Goal: Task Accomplishment & Management: Manage account settings

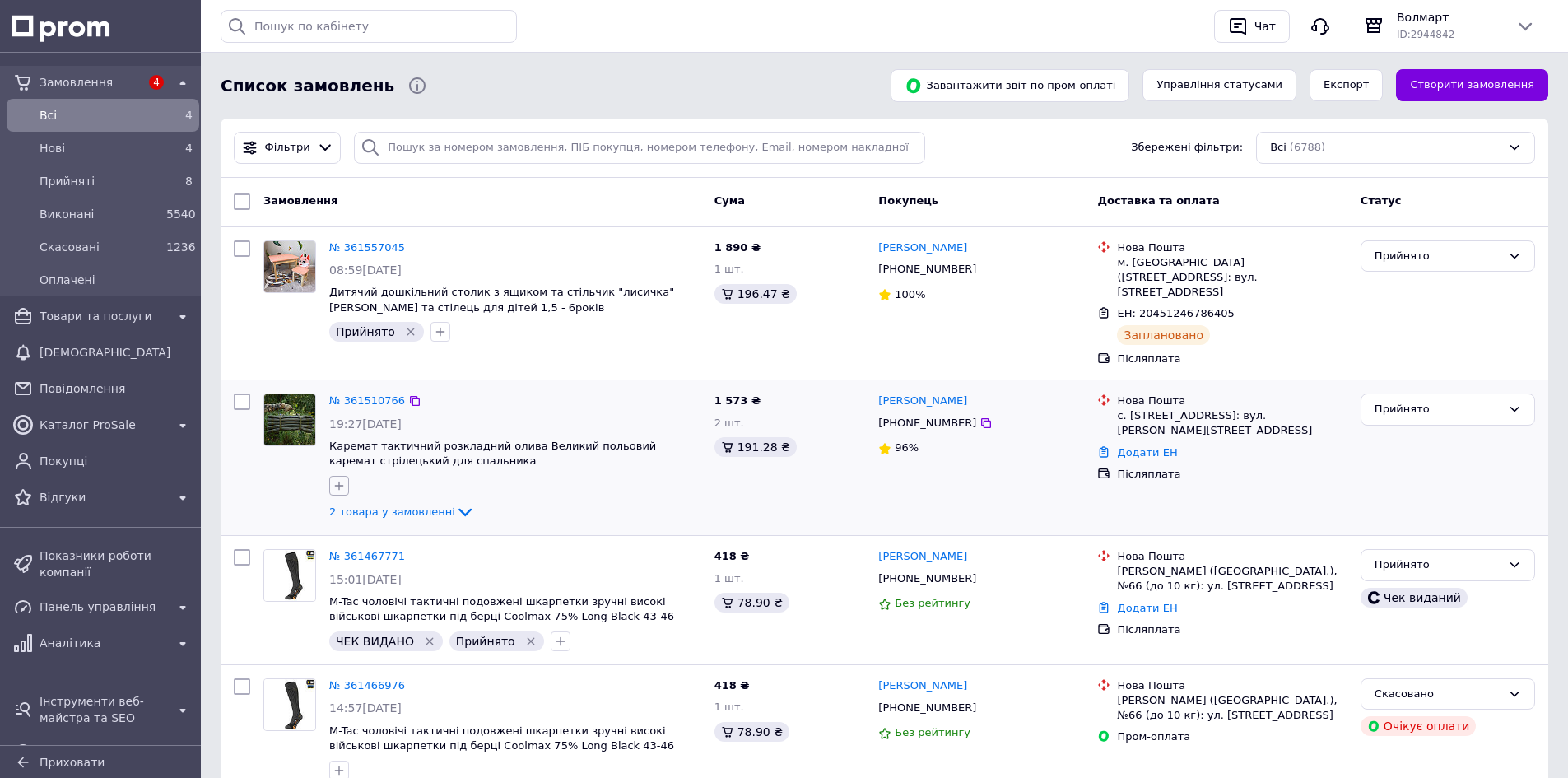
click at [340, 482] on icon "button" at bounding box center [339, 486] width 9 height 9
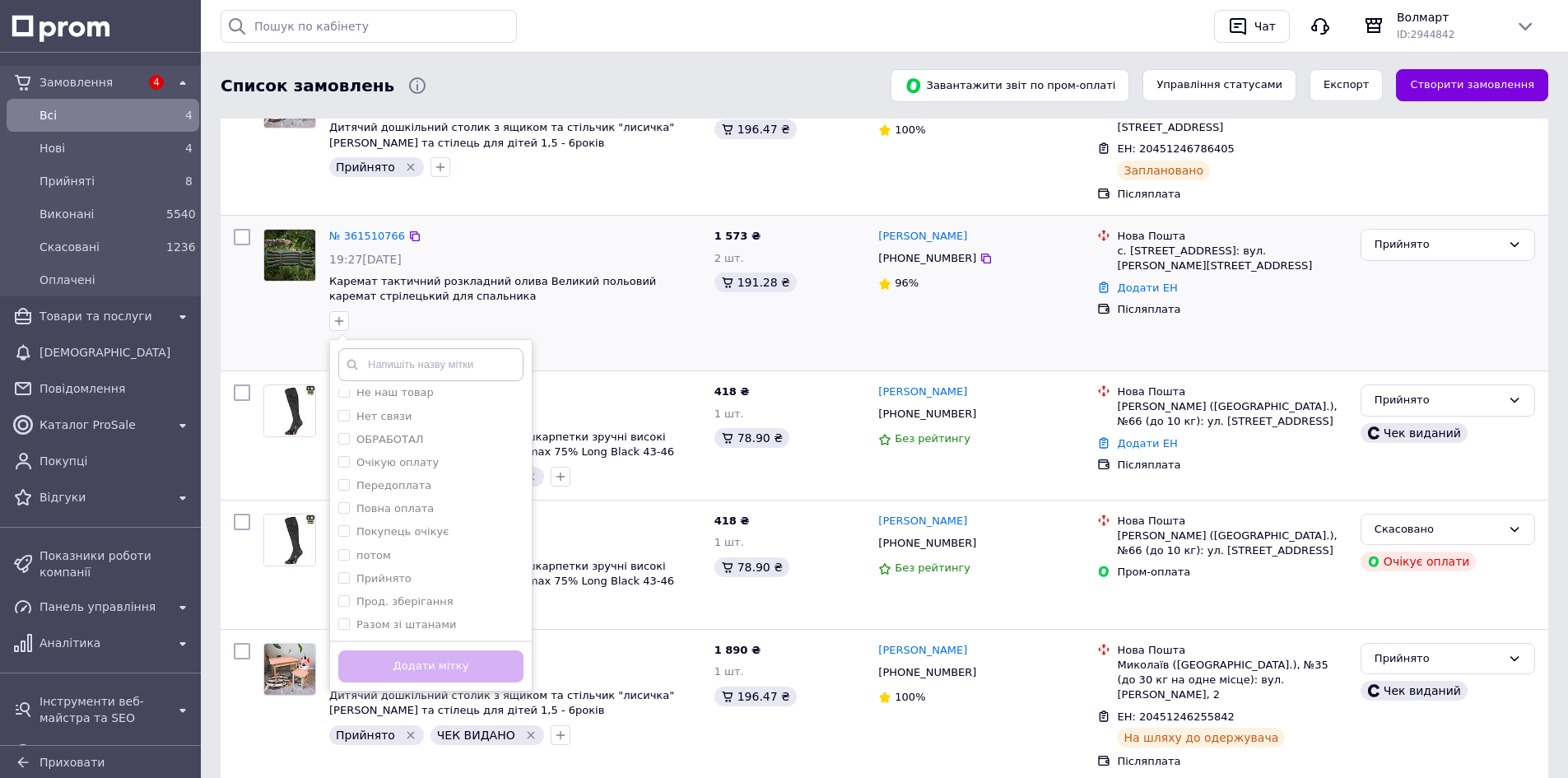
scroll to position [577, 0]
click at [411, 537] on div "Прийнято" at bounding box center [431, 544] width 185 height 15
checkbox input "true"
click at [439, 655] on button "Додати мітку" at bounding box center [431, 666] width 185 height 32
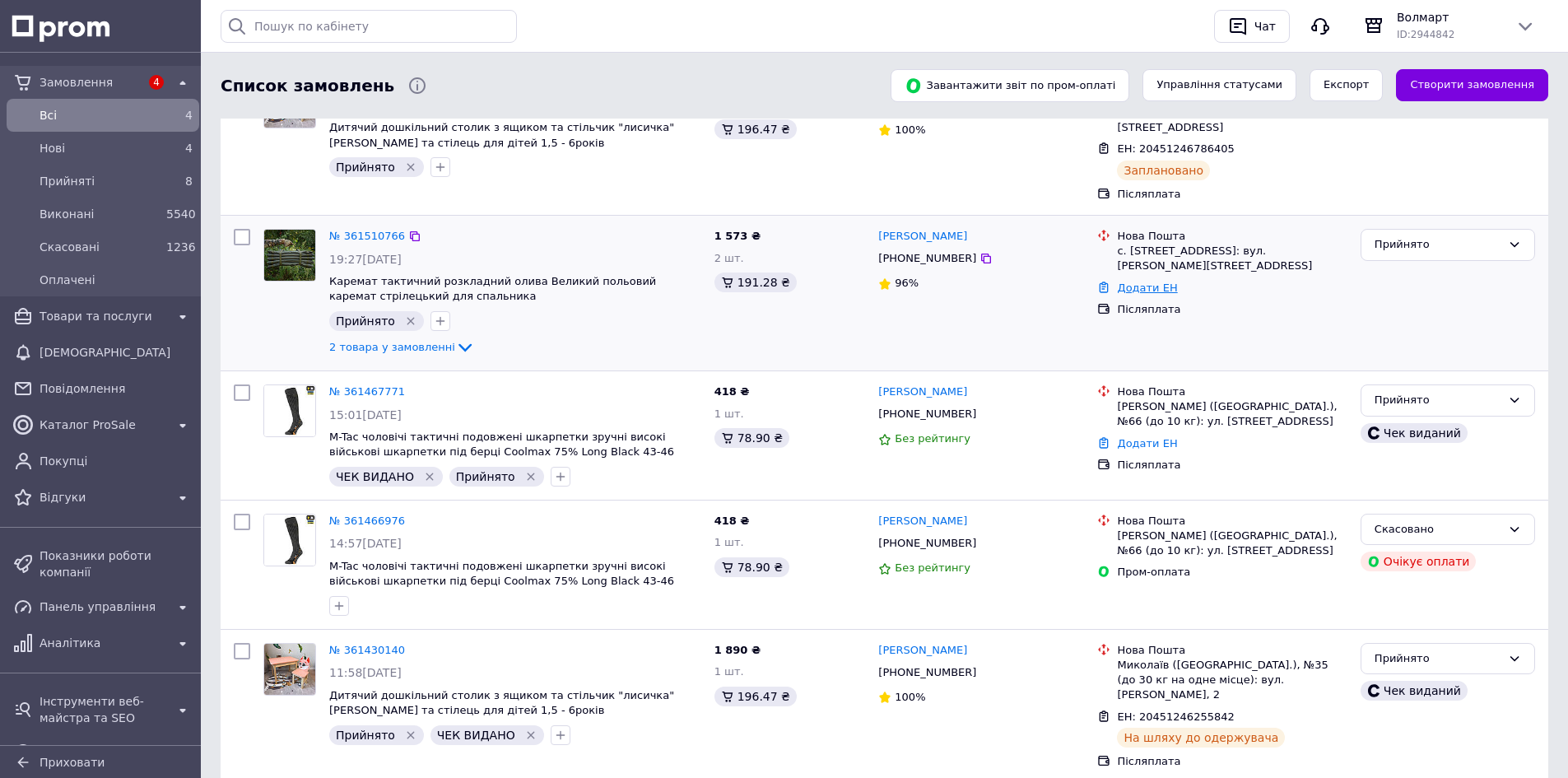
click at [1157, 282] on link "Додати ЕН" at bounding box center [1147, 288] width 60 height 12
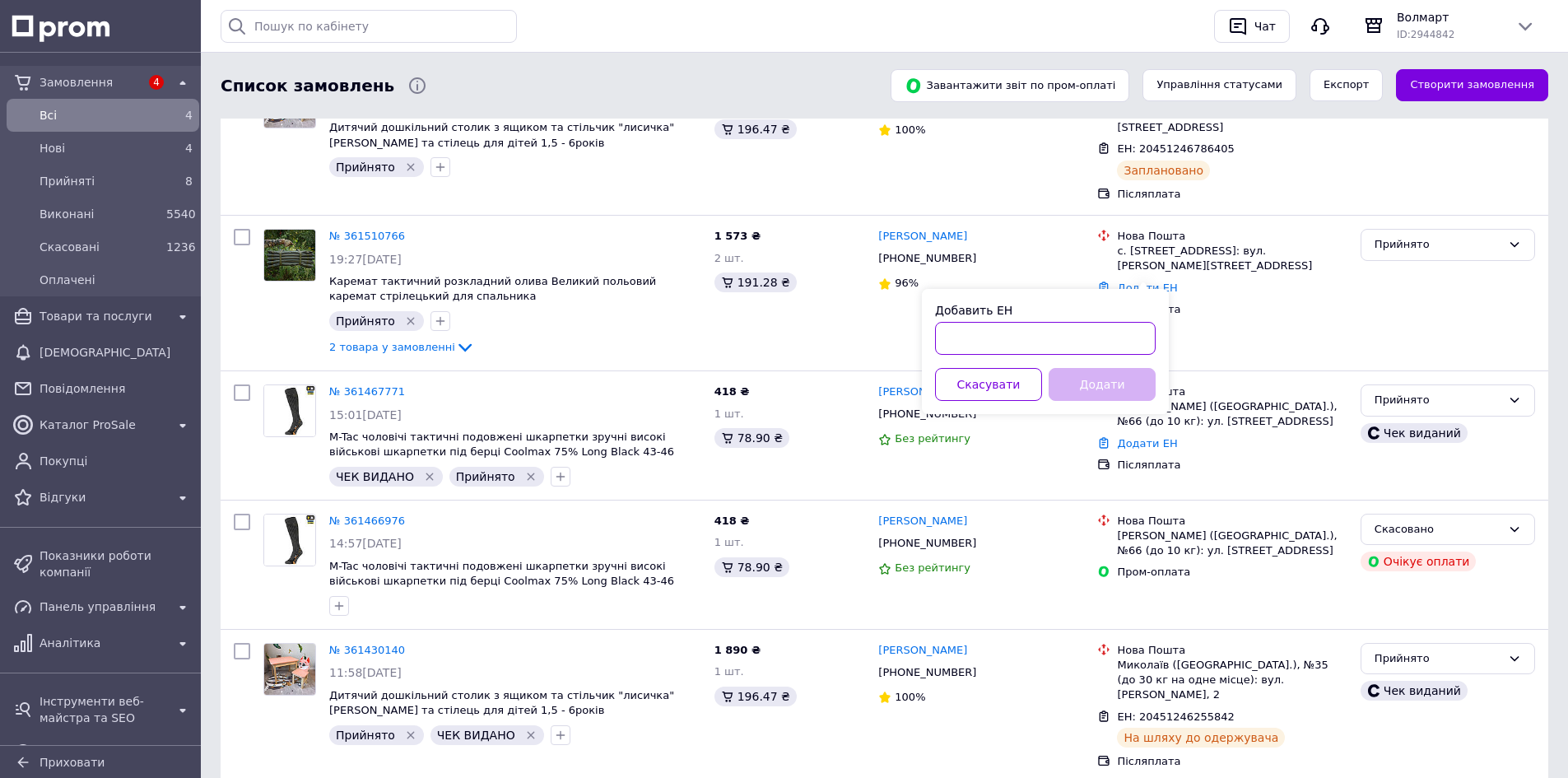
click at [1112, 334] on input "Добавить ЕН" at bounding box center [1046, 338] width 221 height 33
paste input "20451247412001"
type input "20451247412001"
click at [1106, 391] on button "Додати" at bounding box center [1102, 385] width 107 height 33
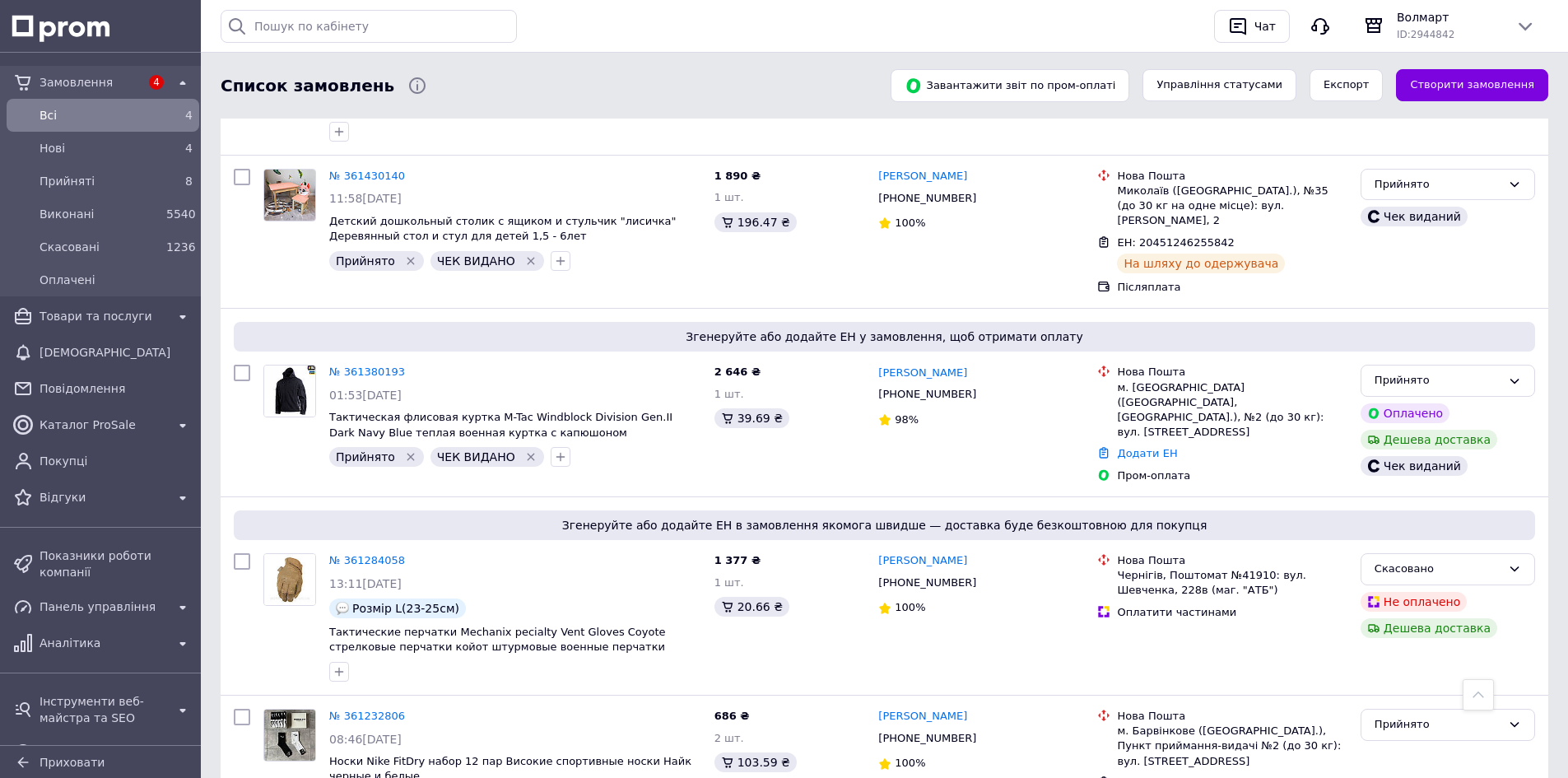
scroll to position [494, 0]
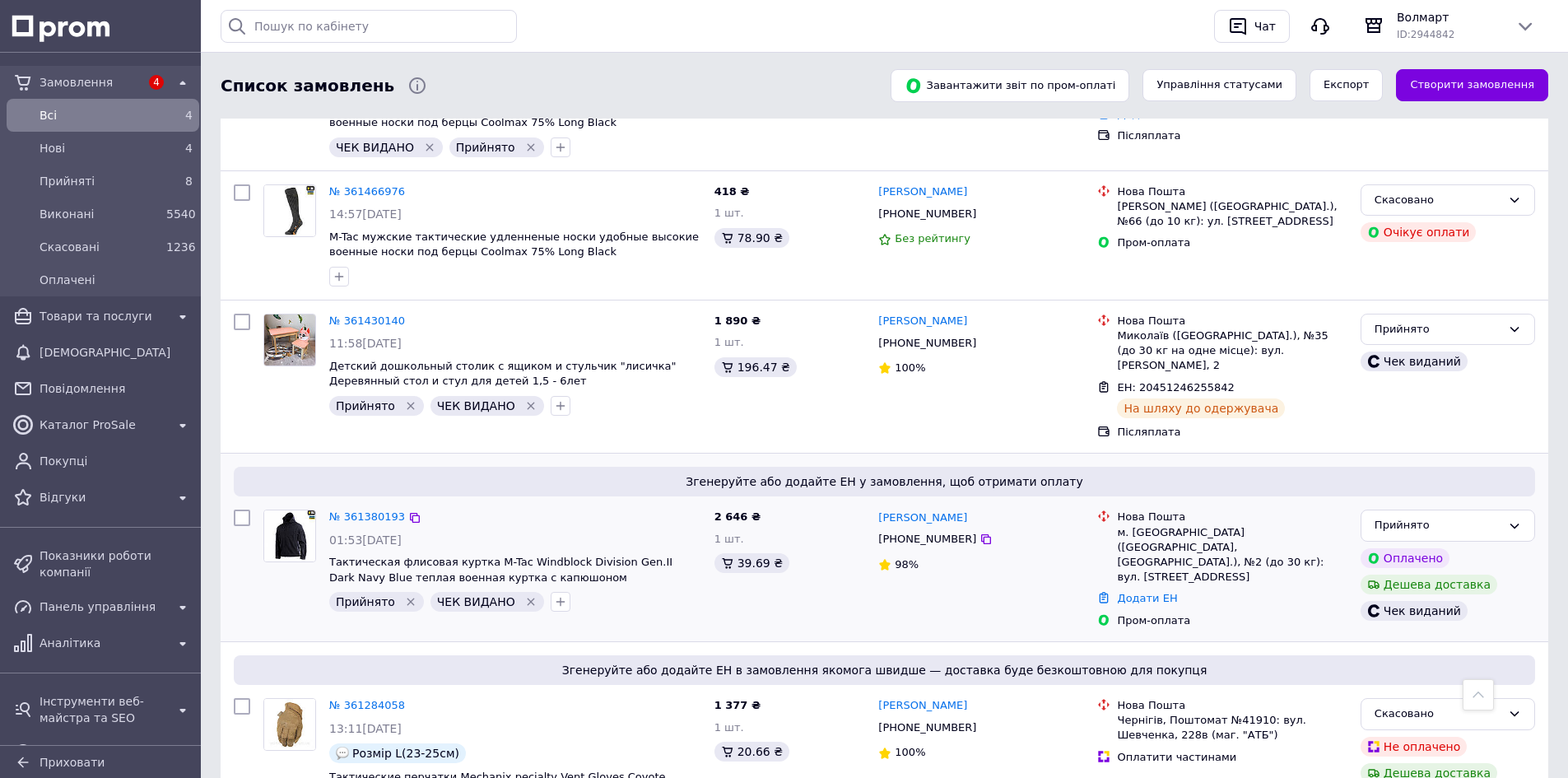
click at [443, 532] on div "01:53, 11.09.2025" at bounding box center [516, 540] width 372 height 16
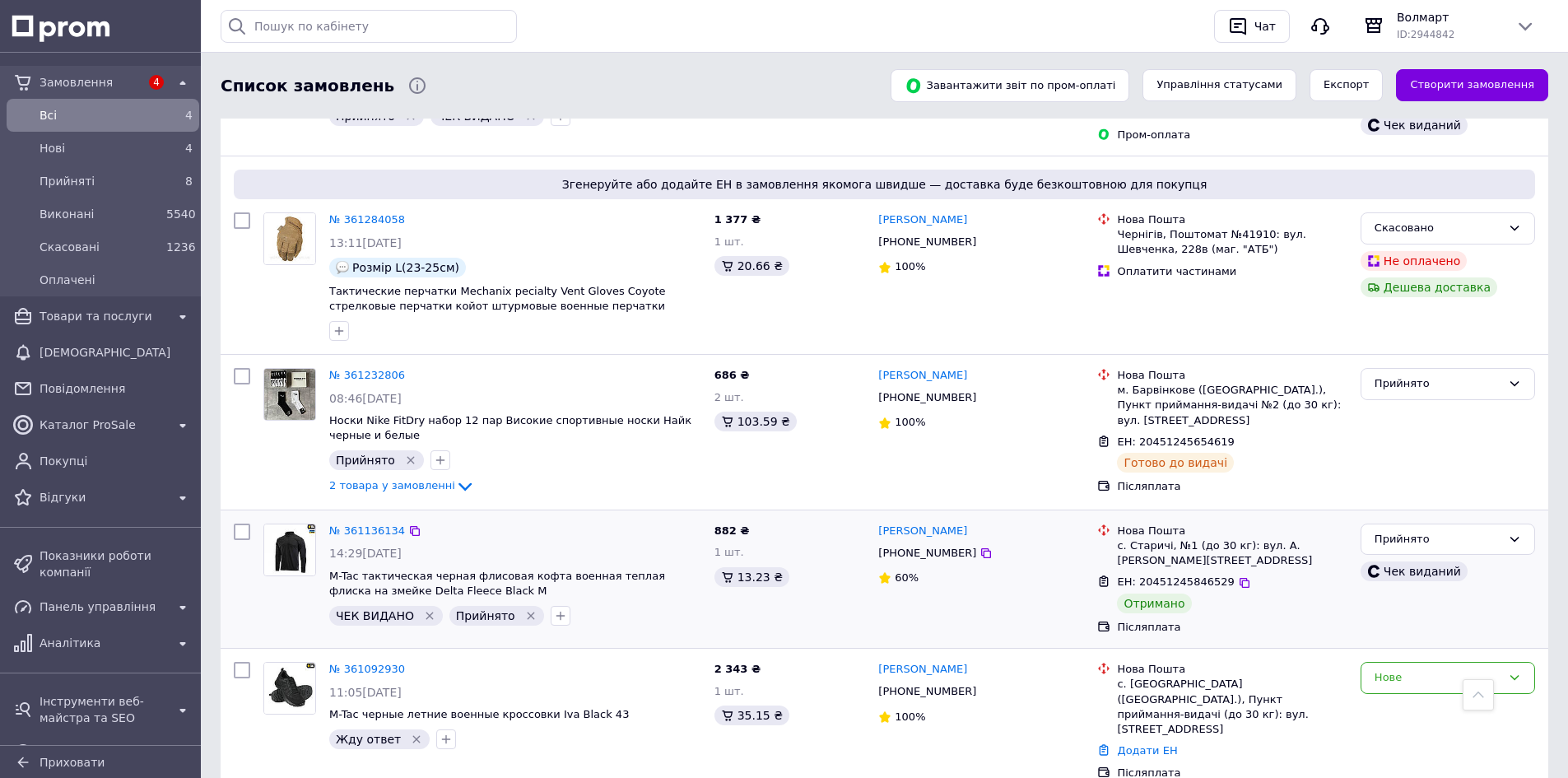
scroll to position [1153, 0]
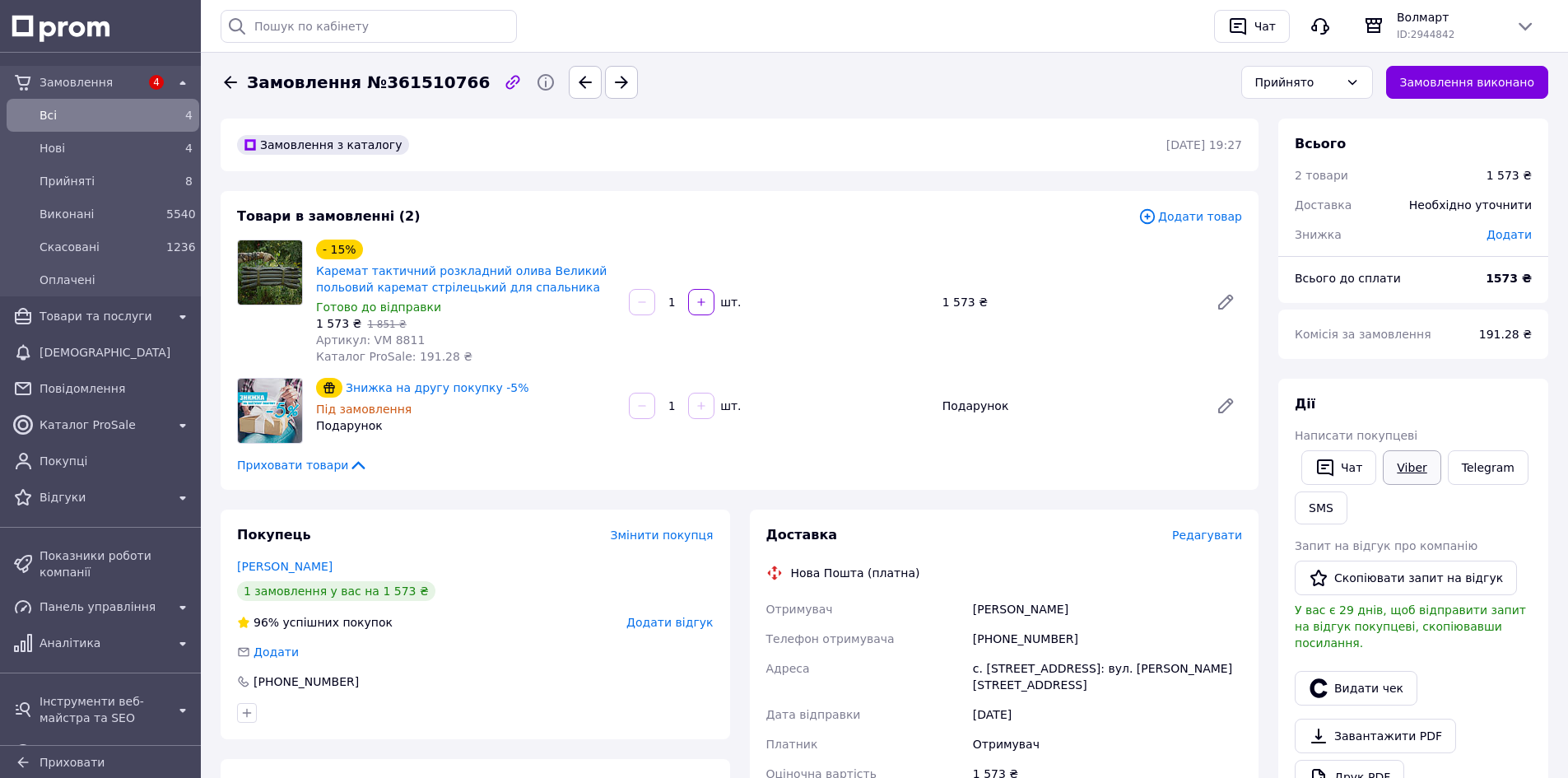
click at [1416, 476] on link "Viber" at bounding box center [1411, 468] width 57 height 34
click at [1335, 464] on button "Чат" at bounding box center [1338, 468] width 75 height 34
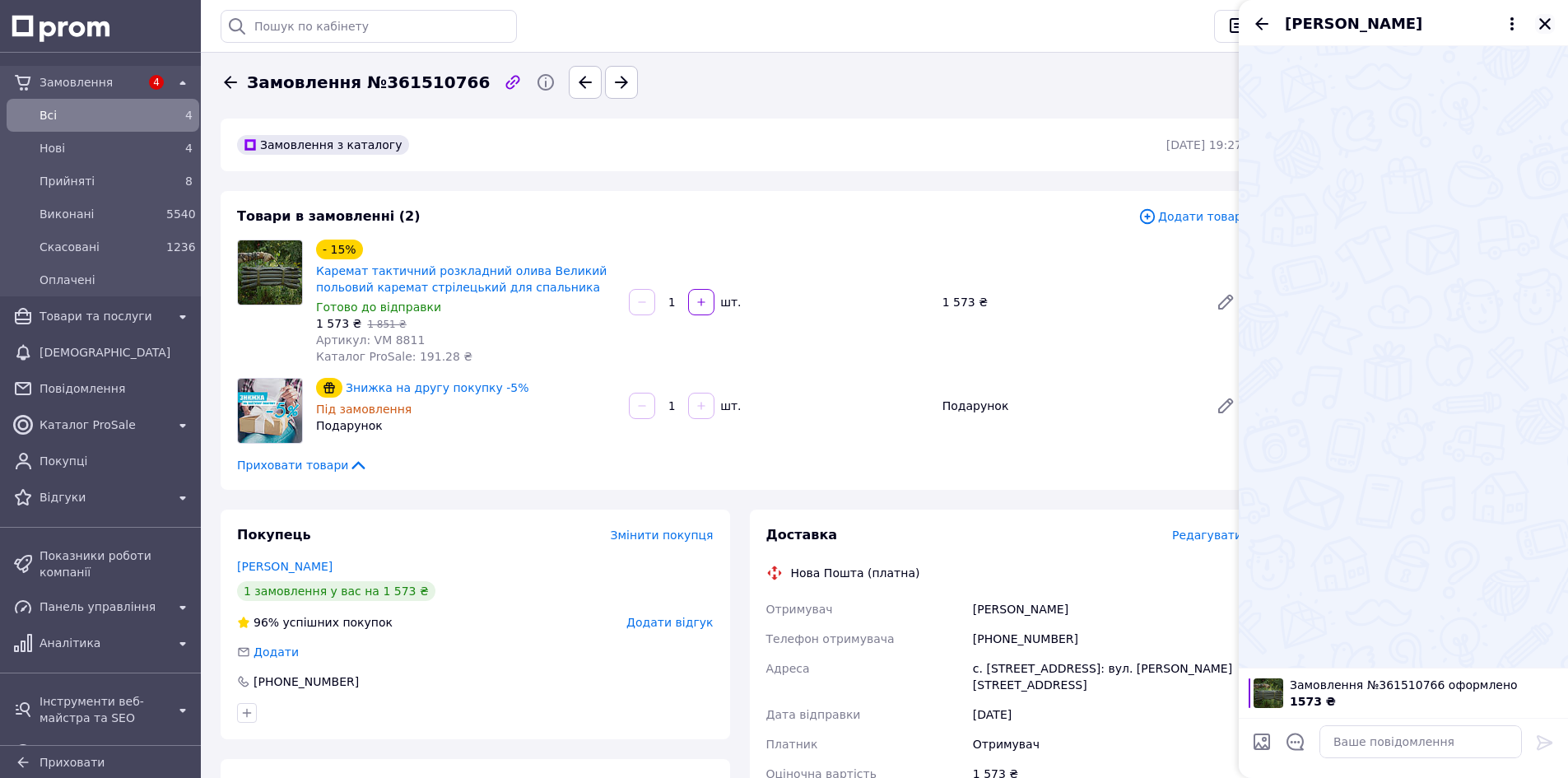
click at [1550, 25] on icon "Закрити" at bounding box center [1545, 23] width 15 height 15
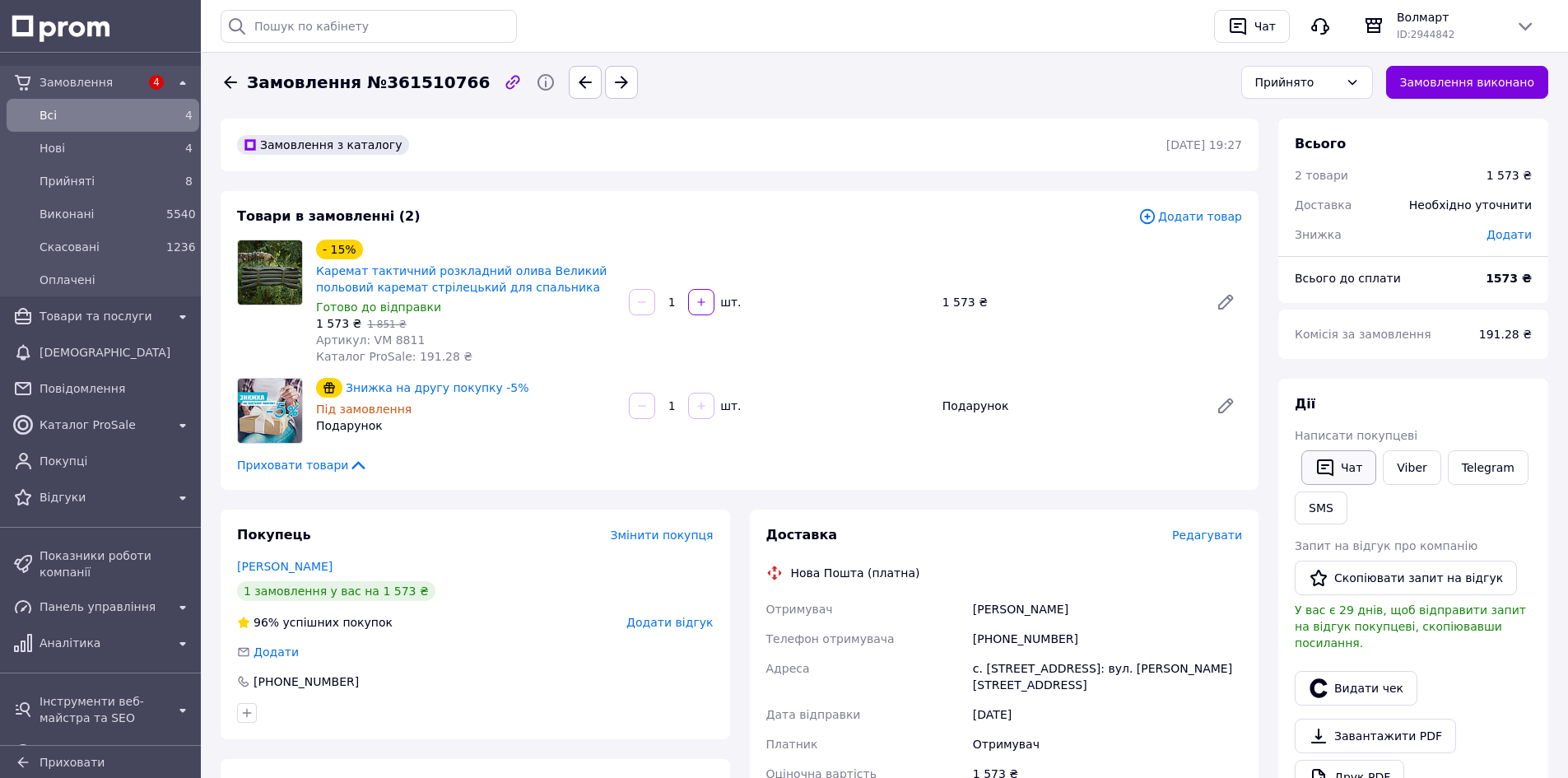
drag, startPoint x: 1481, startPoint y: 471, endPoint x: 1344, endPoint y: 468, distance: 137.0
click at [1344, 468] on button "Чат" at bounding box center [1338, 468] width 75 height 34
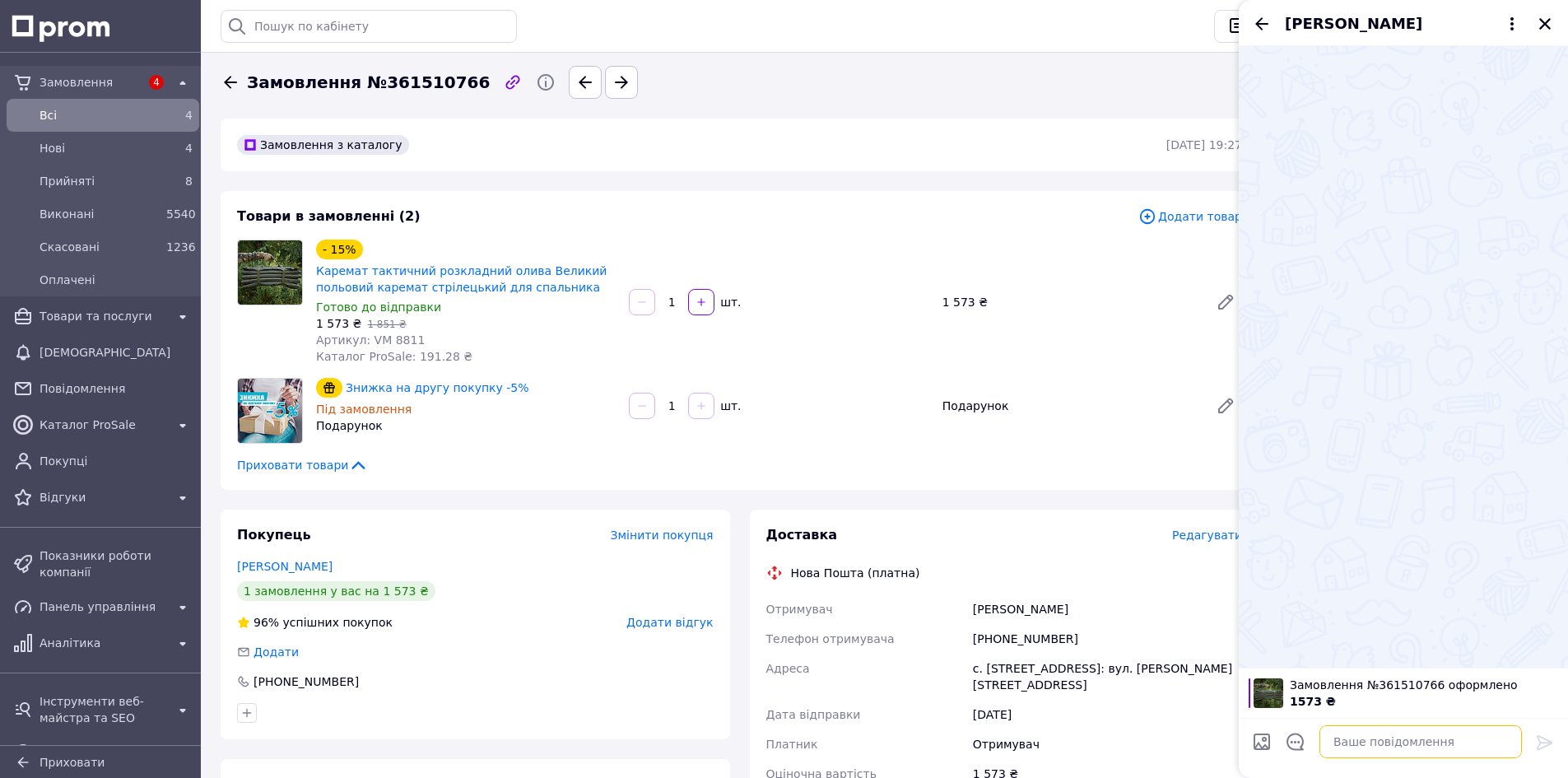
click at [1403, 737] on textarea at bounding box center [1421, 742] width 202 height 33
drag, startPoint x: 404, startPoint y: 342, endPoint x: 386, endPoint y: 345, distance: 18.2
click at [386, 345] on div "Артикул: VM 8811" at bounding box center [466, 339] width 300 height 16
copy span "8811"
drag, startPoint x: 1037, startPoint y: 603, endPoint x: 970, endPoint y: 612, distance: 67.6
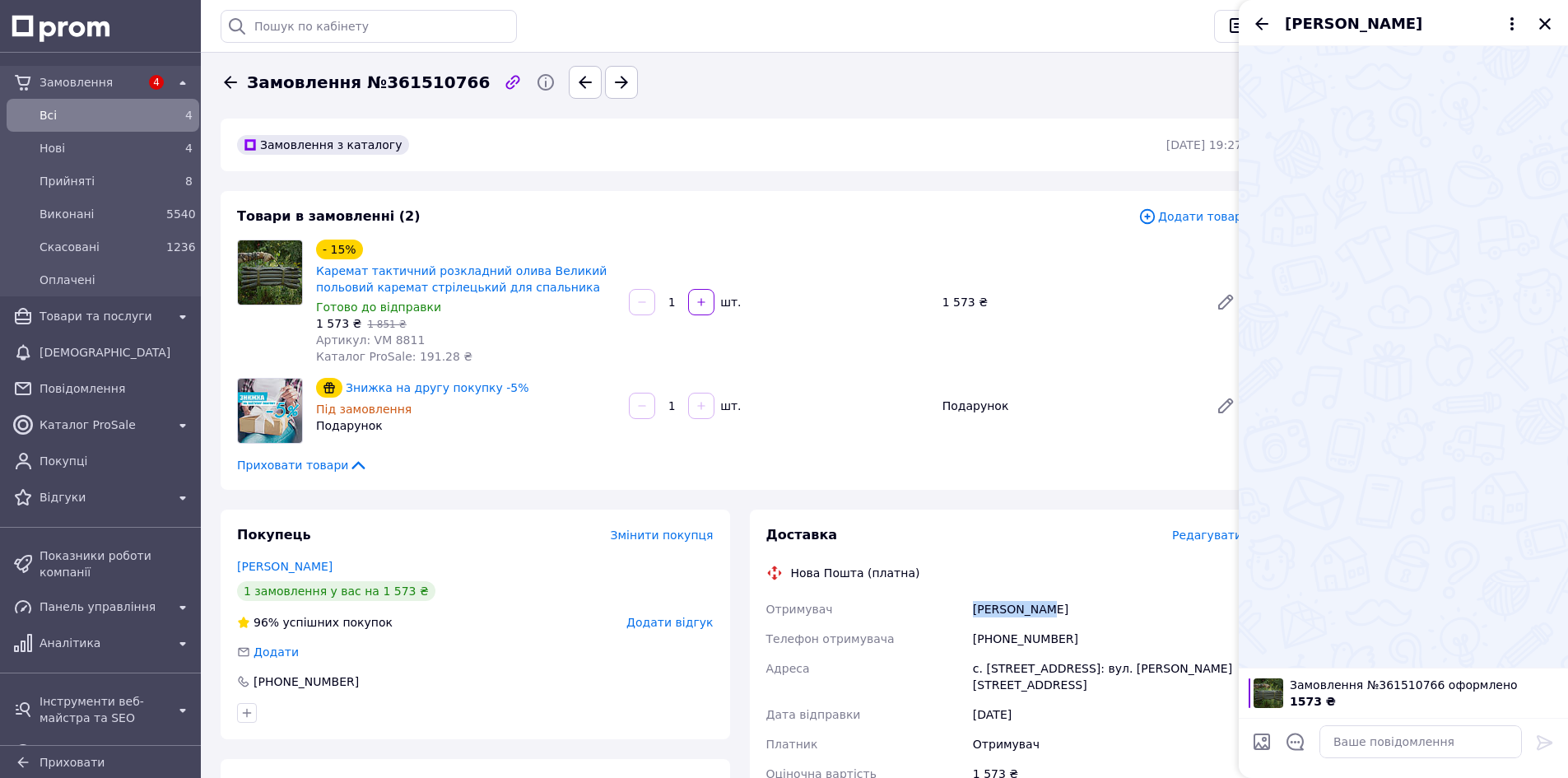
click at [970, 612] on div "[PERSON_NAME]" at bounding box center [1107, 609] width 276 height 30
copy div "[PERSON_NAME]"
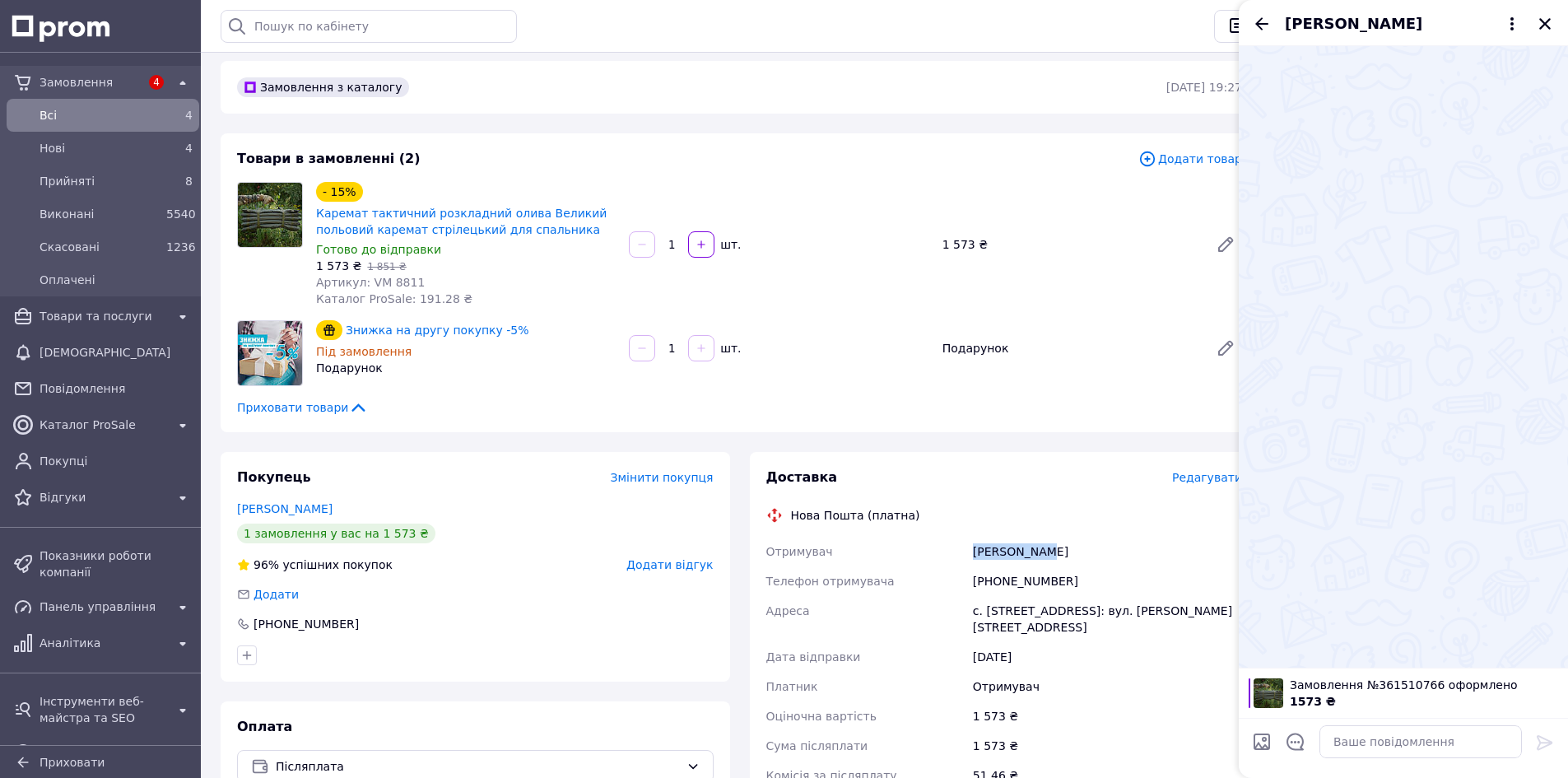
scroll to position [82, 0]
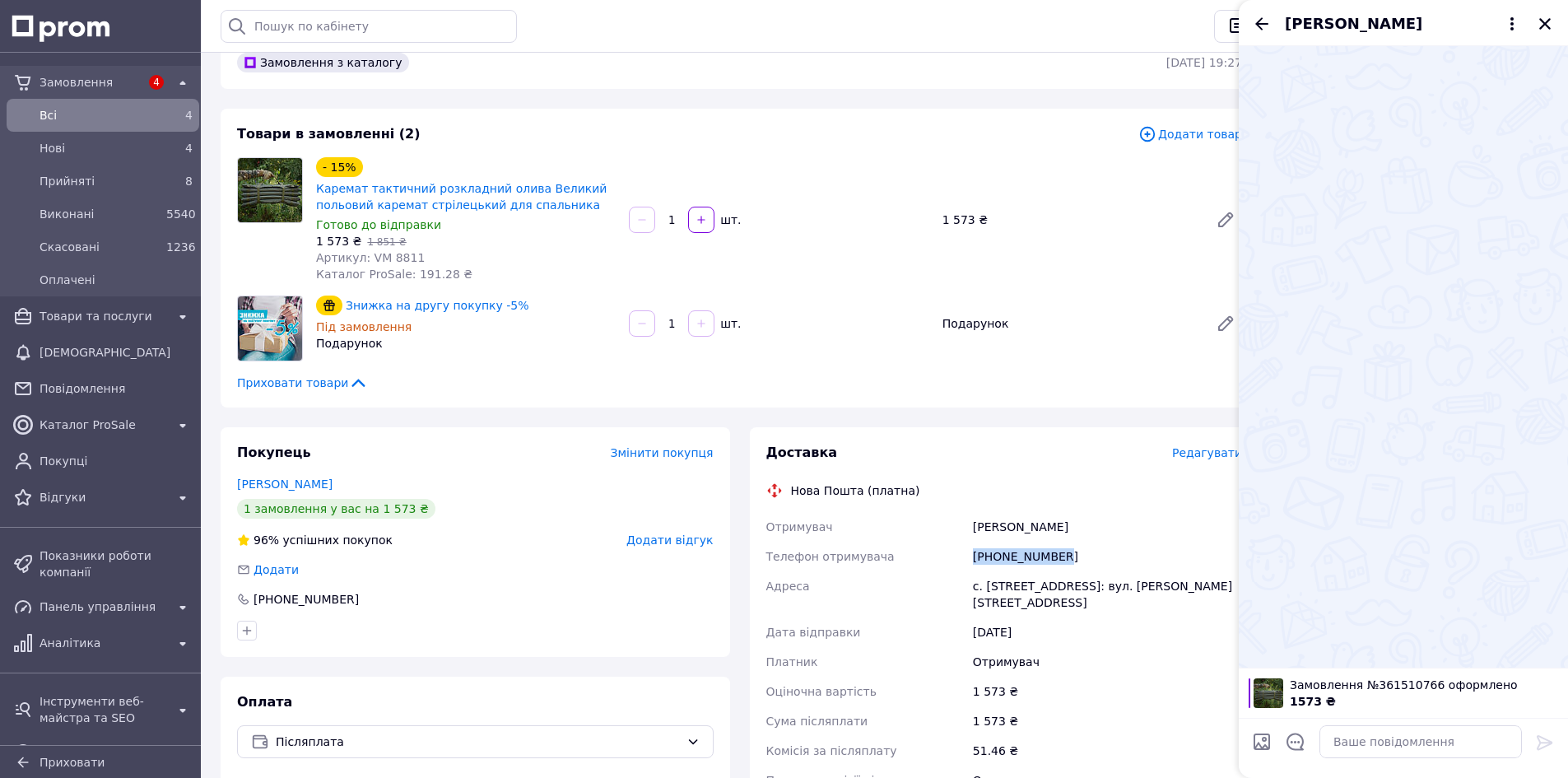
drag, startPoint x: 1059, startPoint y: 557, endPoint x: 967, endPoint y: 560, distance: 92.0
click at [967, 560] on div "Отримувач [PERSON_NAME] Телефон отримувача [PHONE_NUMBER] Адреса [PERSON_NAME].…" at bounding box center [1005, 654] width 483 height 284
copy div "Телефон отримувача [PHONE_NUMBER]"
drag, startPoint x: 1076, startPoint y: 584, endPoint x: 985, endPoint y: 589, distance: 91.1
click at [985, 589] on div "с. [STREET_ADDRESS]: вул. [PERSON_NAME][STREET_ADDRESS]" at bounding box center [1107, 595] width 276 height 46
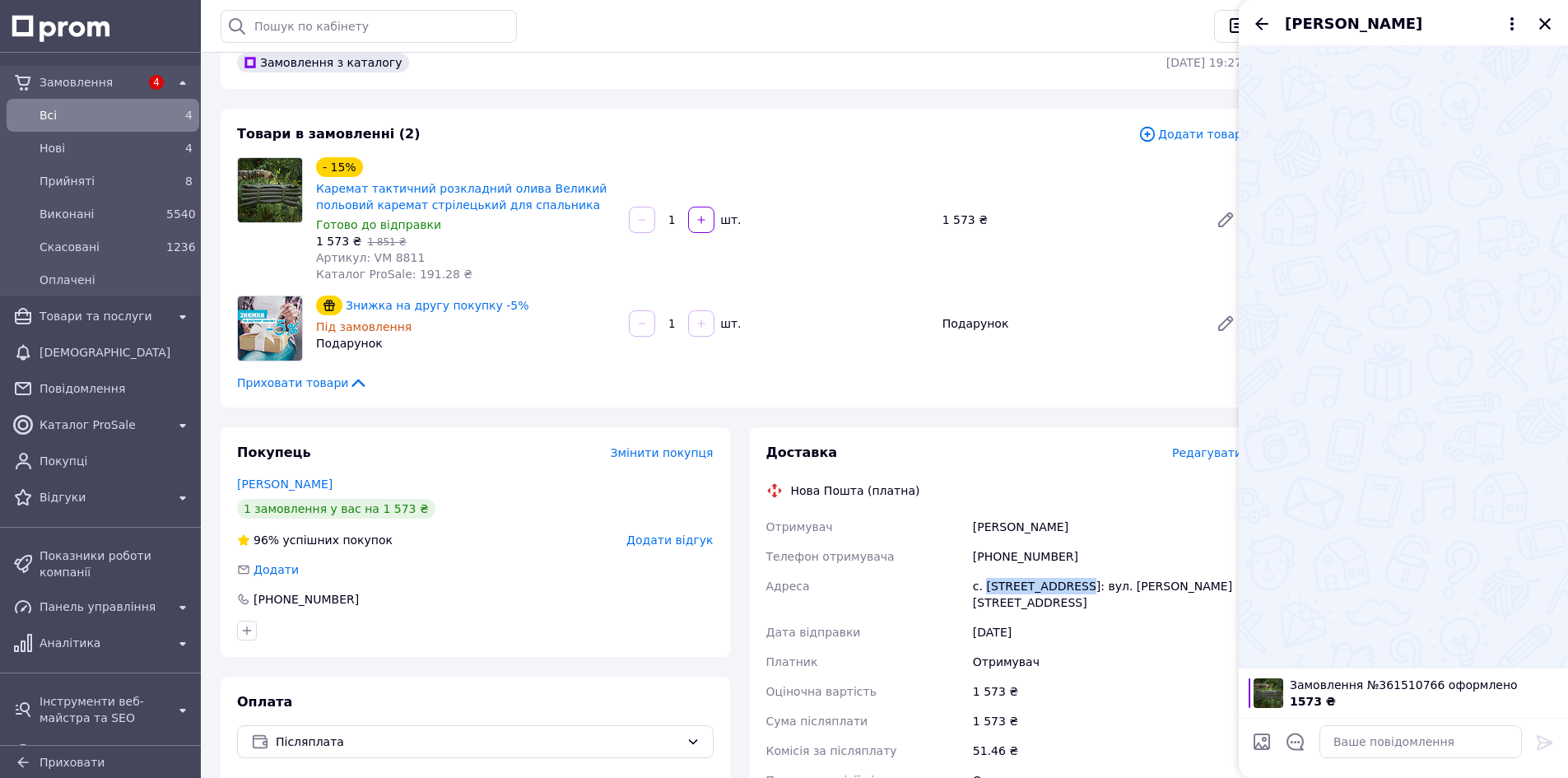
copy div "Великий Дальник"
drag, startPoint x: 1046, startPoint y: 530, endPoint x: 950, endPoint y: 536, distance: 96.2
click at [950, 536] on div "Отримувач [PERSON_NAME] Телефон отримувача [PHONE_NUMBER] Адреса [PERSON_NAME].…" at bounding box center [1005, 654] width 483 height 284
copy div "Отримувач [PERSON_NAME]"
drag, startPoint x: 1058, startPoint y: 556, endPoint x: 931, endPoint y: 563, distance: 127.2
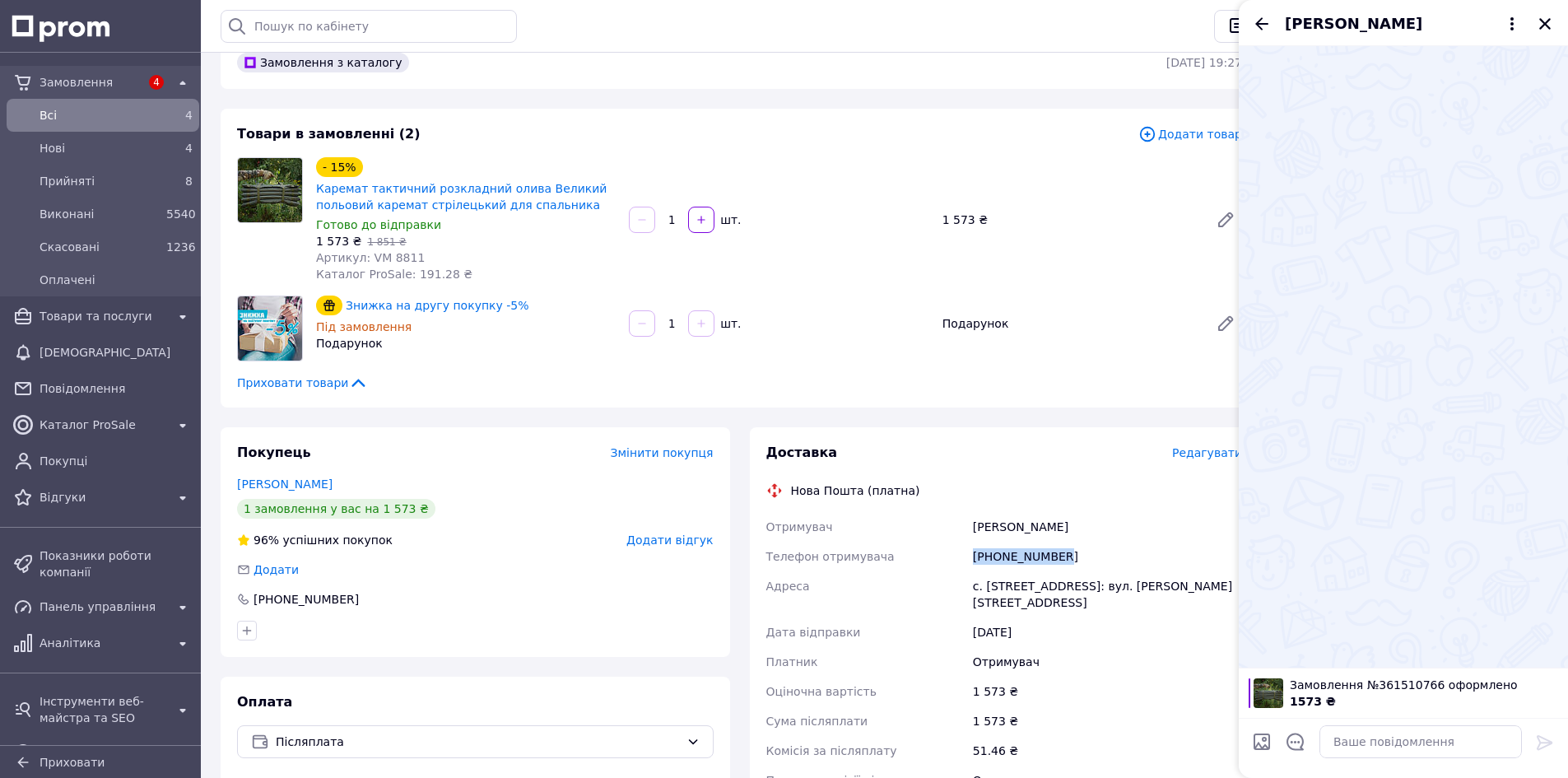
click at [931, 563] on div "Отримувач [PERSON_NAME] Телефон отримувача [PHONE_NUMBER] Адреса [PERSON_NAME].…" at bounding box center [1005, 654] width 483 height 284
copy div "Телефон отримувача [PHONE_NUMBER]"
drag, startPoint x: 1074, startPoint y: 586, endPoint x: 980, endPoint y: 591, distance: 94.1
click at [980, 591] on div "с. [STREET_ADDRESS]: вул. [PERSON_NAME][STREET_ADDRESS]" at bounding box center [1107, 595] width 276 height 46
copy div "Великий Дальник"
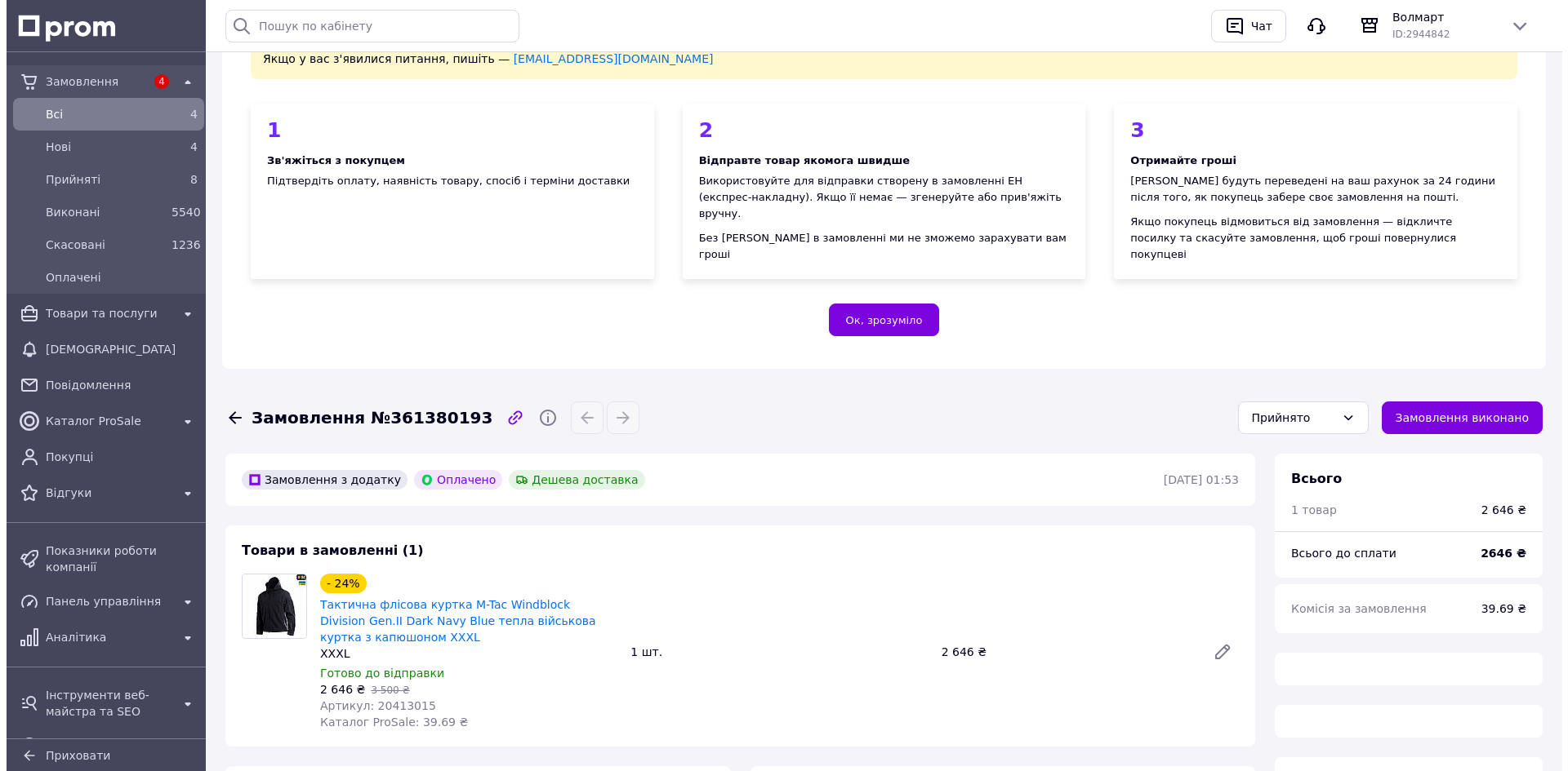
scroll to position [245, 0]
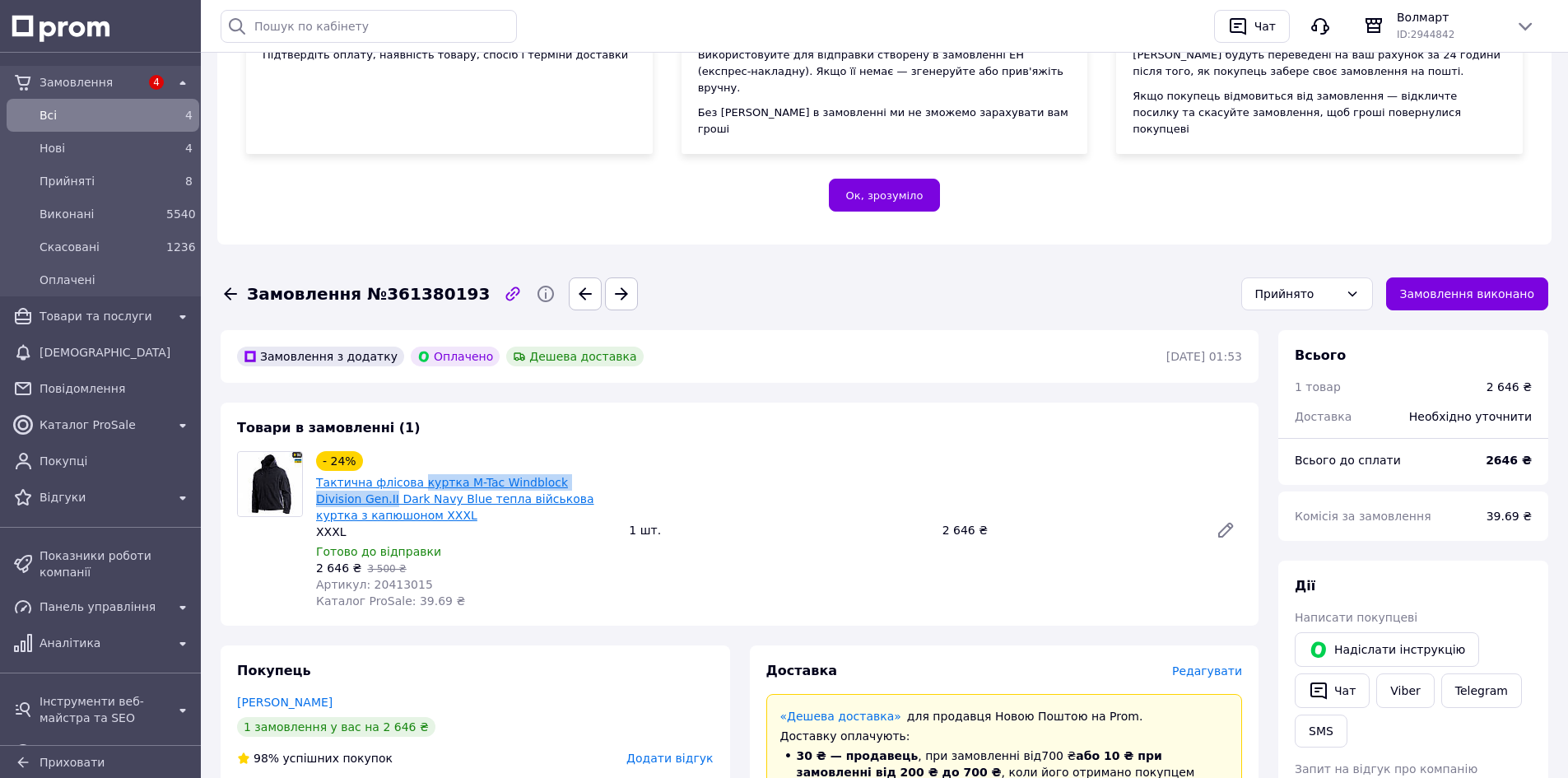
drag, startPoint x: 622, startPoint y: 464, endPoint x: 413, endPoint y: 474, distance: 209.2
click at [413, 474] on div "- 24% Тактична флісова куртка M-Tac Windblock Division Gen.II Dark Navy Blue те…" at bounding box center [465, 530] width 313 height 165
copy link "куртка M-Tac Windblock Division Gen.II"
click at [1230, 665] on span "Редагувати" at bounding box center [1207, 671] width 70 height 13
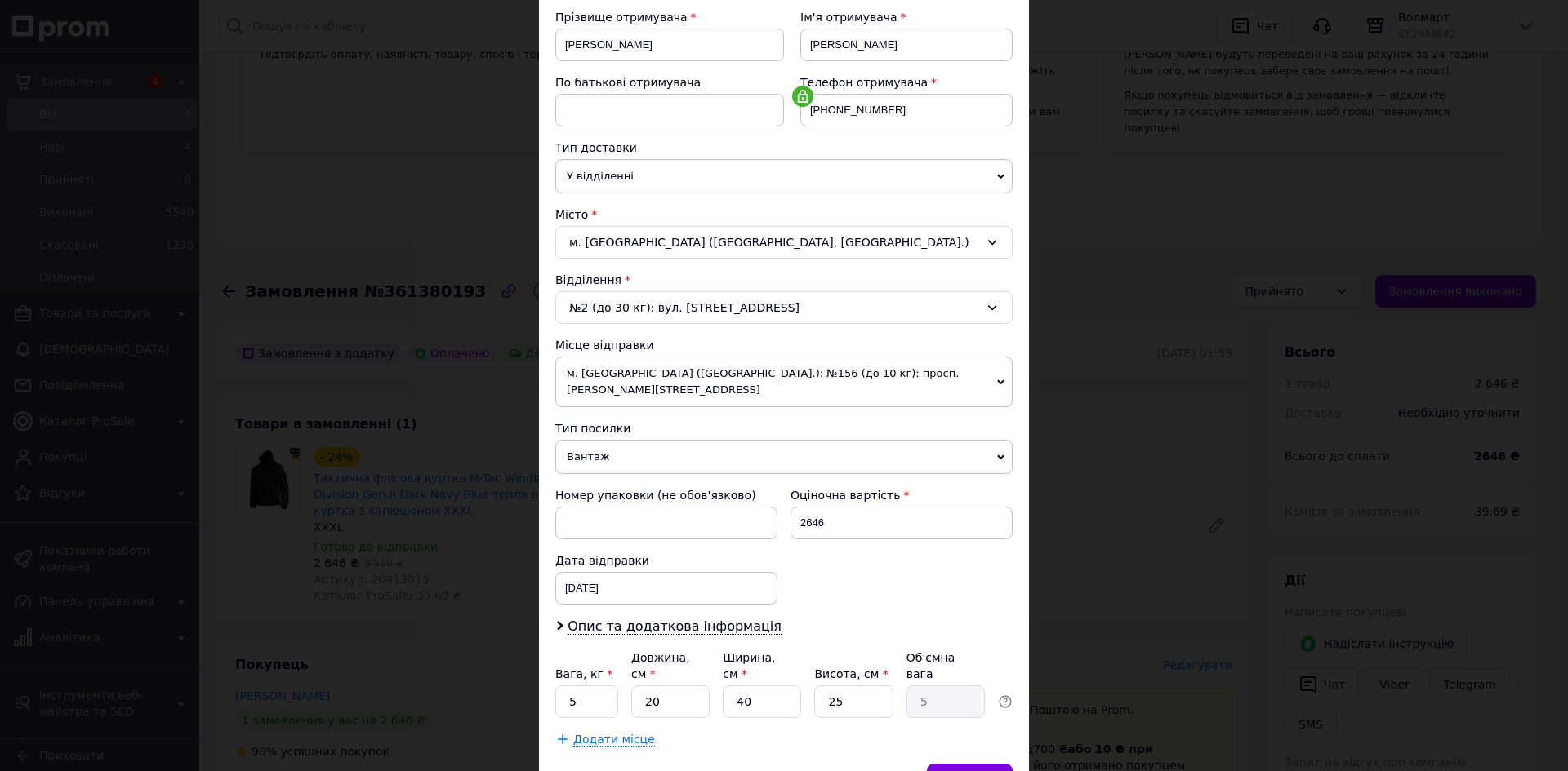
scroll to position [312, 0]
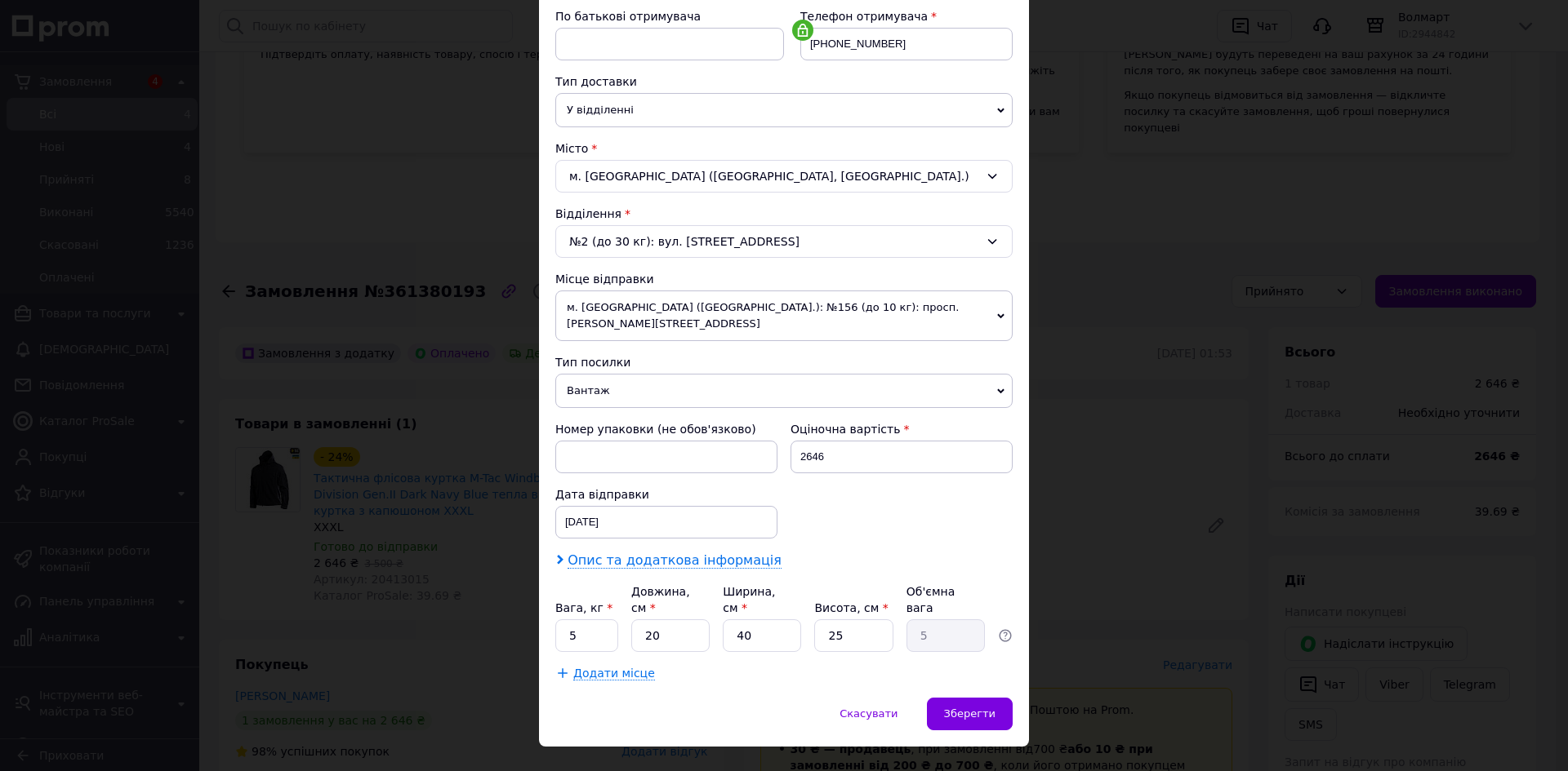
click at [632, 553] on span "Опис та додаткова інформація" at bounding box center [674, 560] width 214 height 16
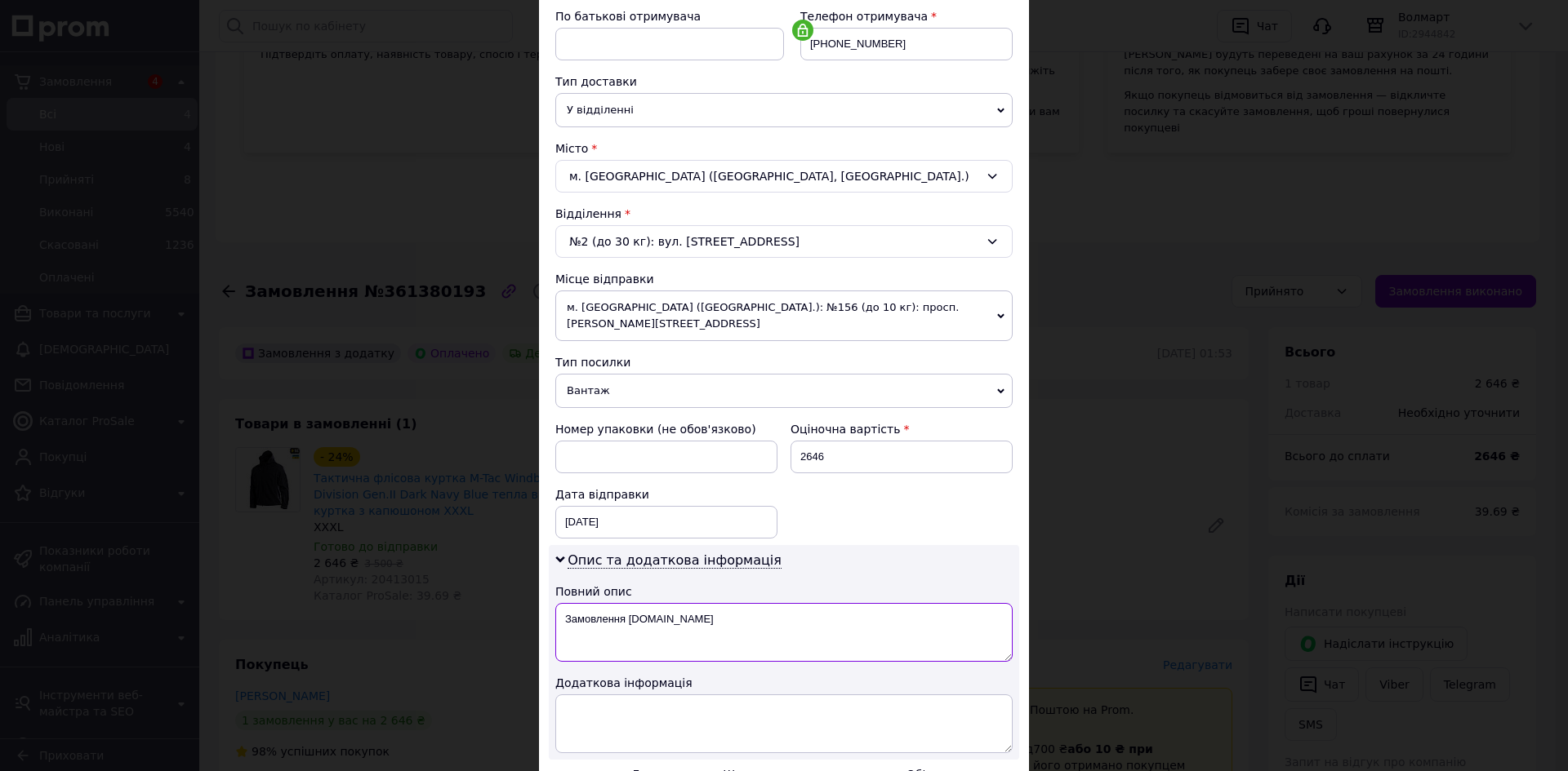
click at [690, 603] on textarea "Замовлення Prom.ua" at bounding box center [784, 632] width 457 height 59
paste textarea "куртка M-Tac Windblock Division"
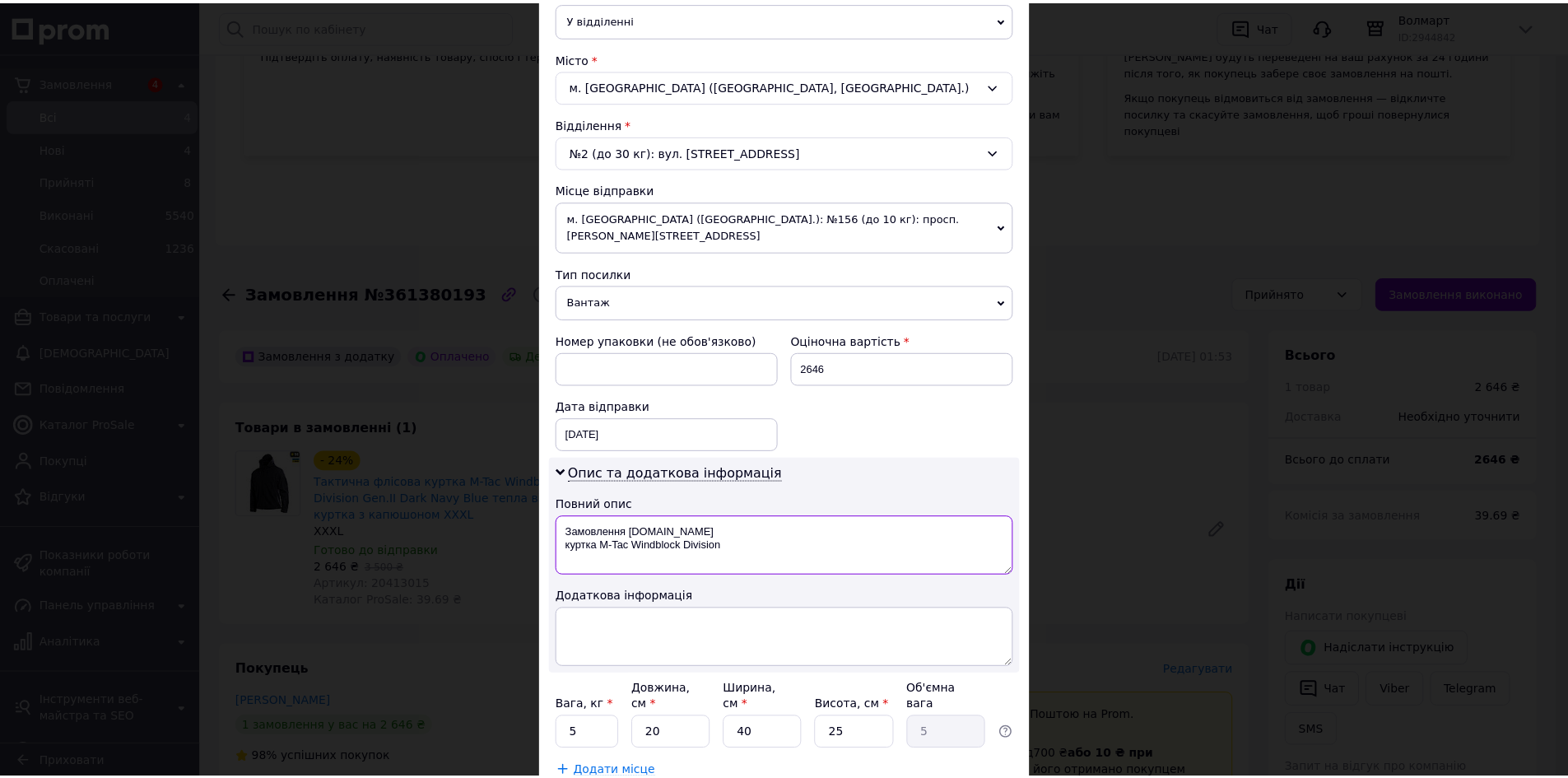
scroll to position [500, 0]
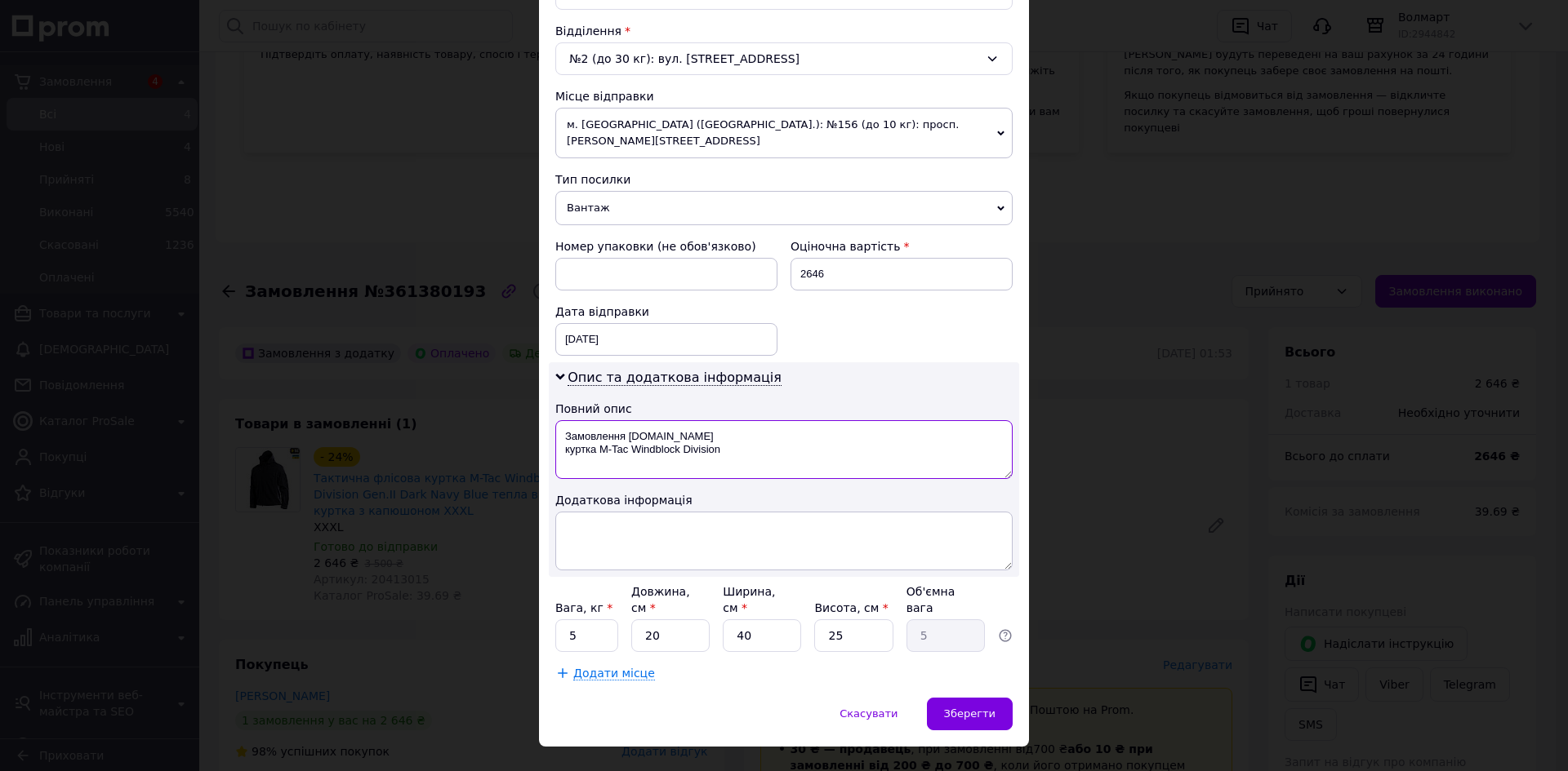
type textarea "Замовлення Prom.ua куртка M-Tac Windblock Division"
drag, startPoint x: 581, startPoint y: 603, endPoint x: 553, endPoint y: 607, distance: 28.3
click at [556, 620] on input "5" at bounding box center [587, 636] width 63 height 32
type input "4"
drag, startPoint x: 642, startPoint y: 601, endPoint x: 606, endPoint y: 611, distance: 37.4
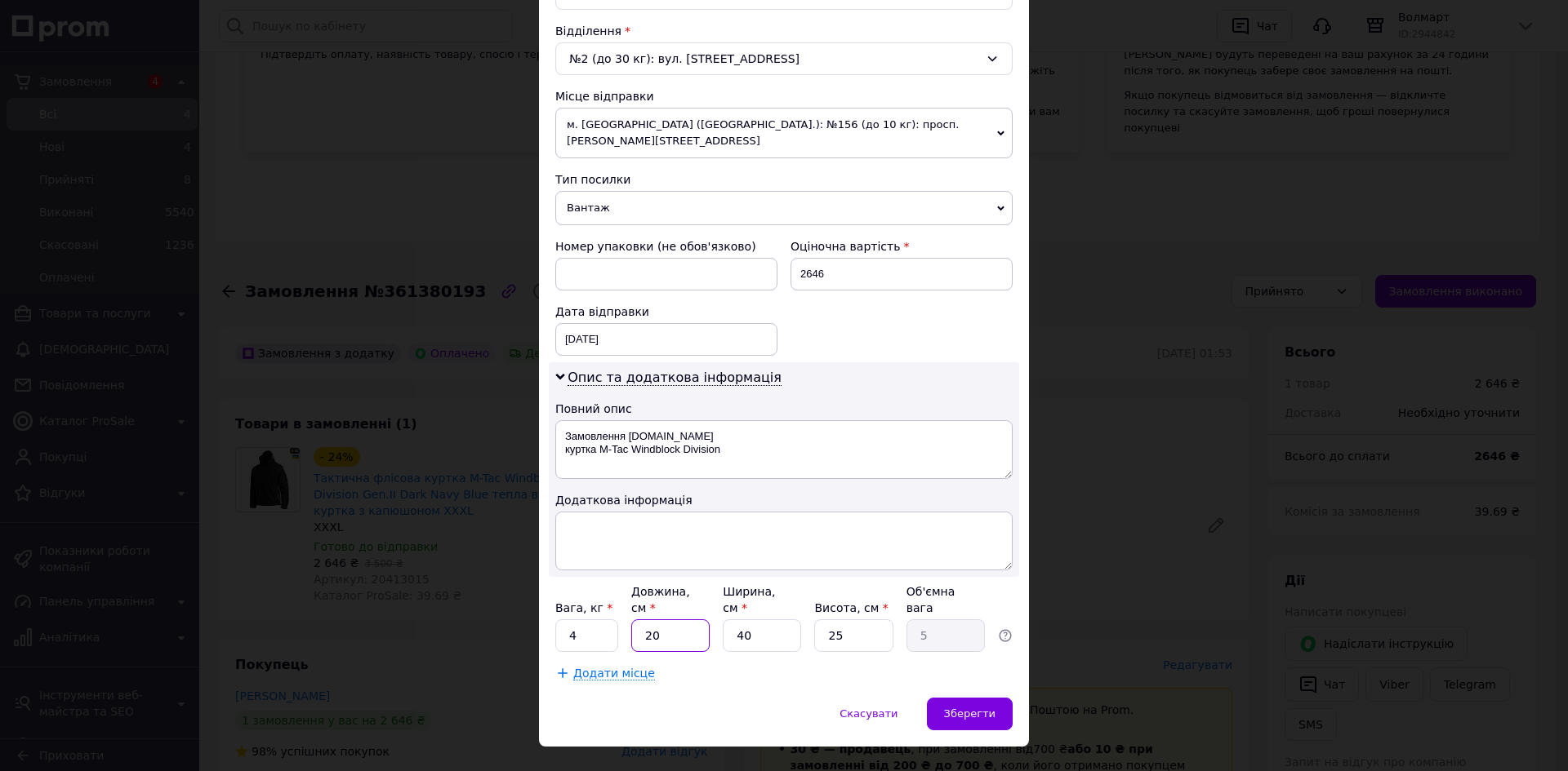
click at [605, 611] on div "Вага, кг * 4 Довжина, см * 20 Ширина, см * 40 Висота, см * 25 Об'ємна вага 5" at bounding box center [784, 617] width 457 height 69
type input "3"
type input "0.75"
type input "35"
type input "8.75"
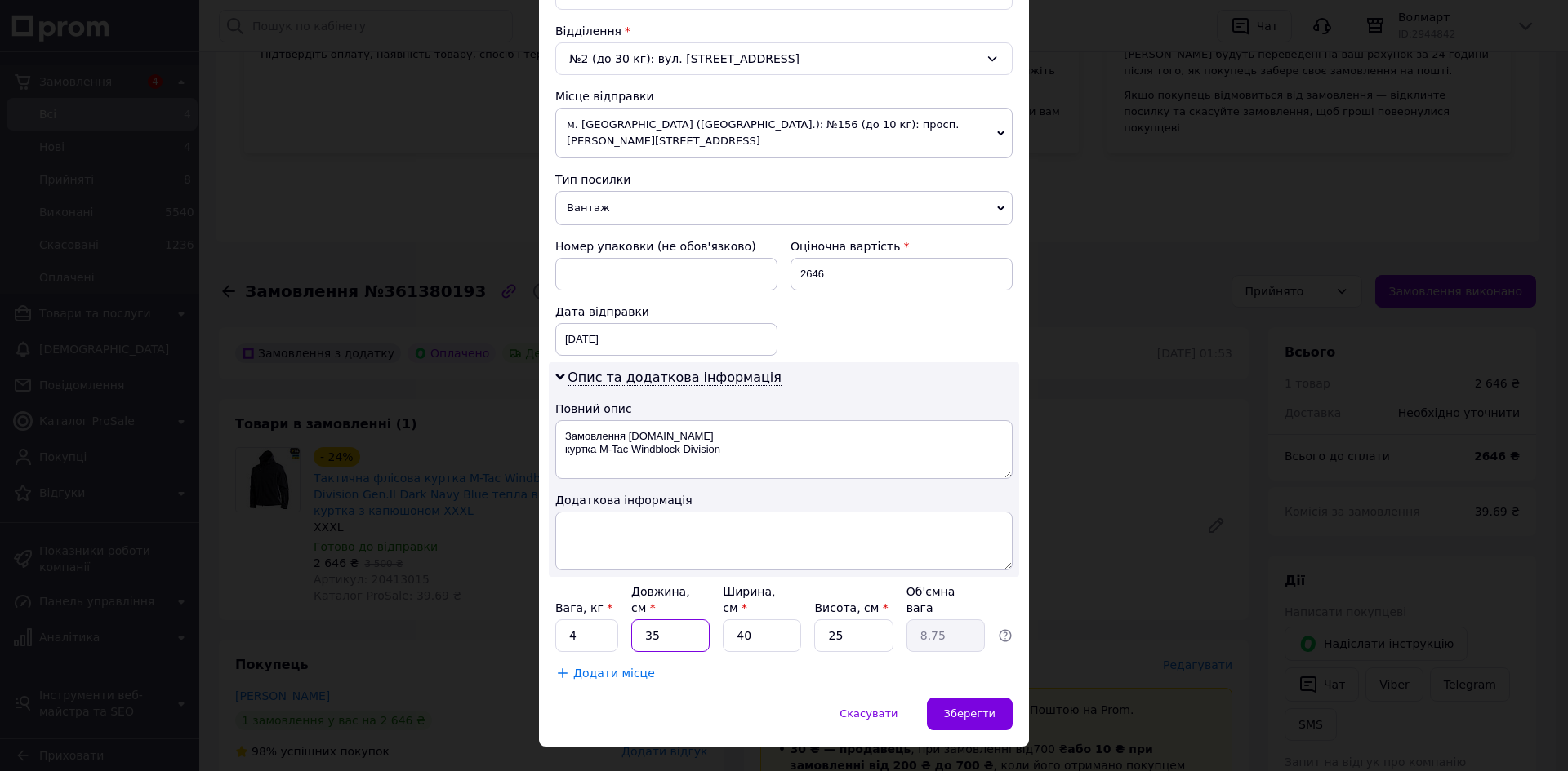
type input "35"
drag, startPoint x: 751, startPoint y: 603, endPoint x: 710, endPoint y: 615, distance: 42.7
click at [710, 615] on div "Вага, кг * 4 Довжина, см * 35 Ширина, см * 40 Висота, см * 25 Об'ємна вага 8.75" at bounding box center [784, 617] width 457 height 69
type input "3"
type input "0.66"
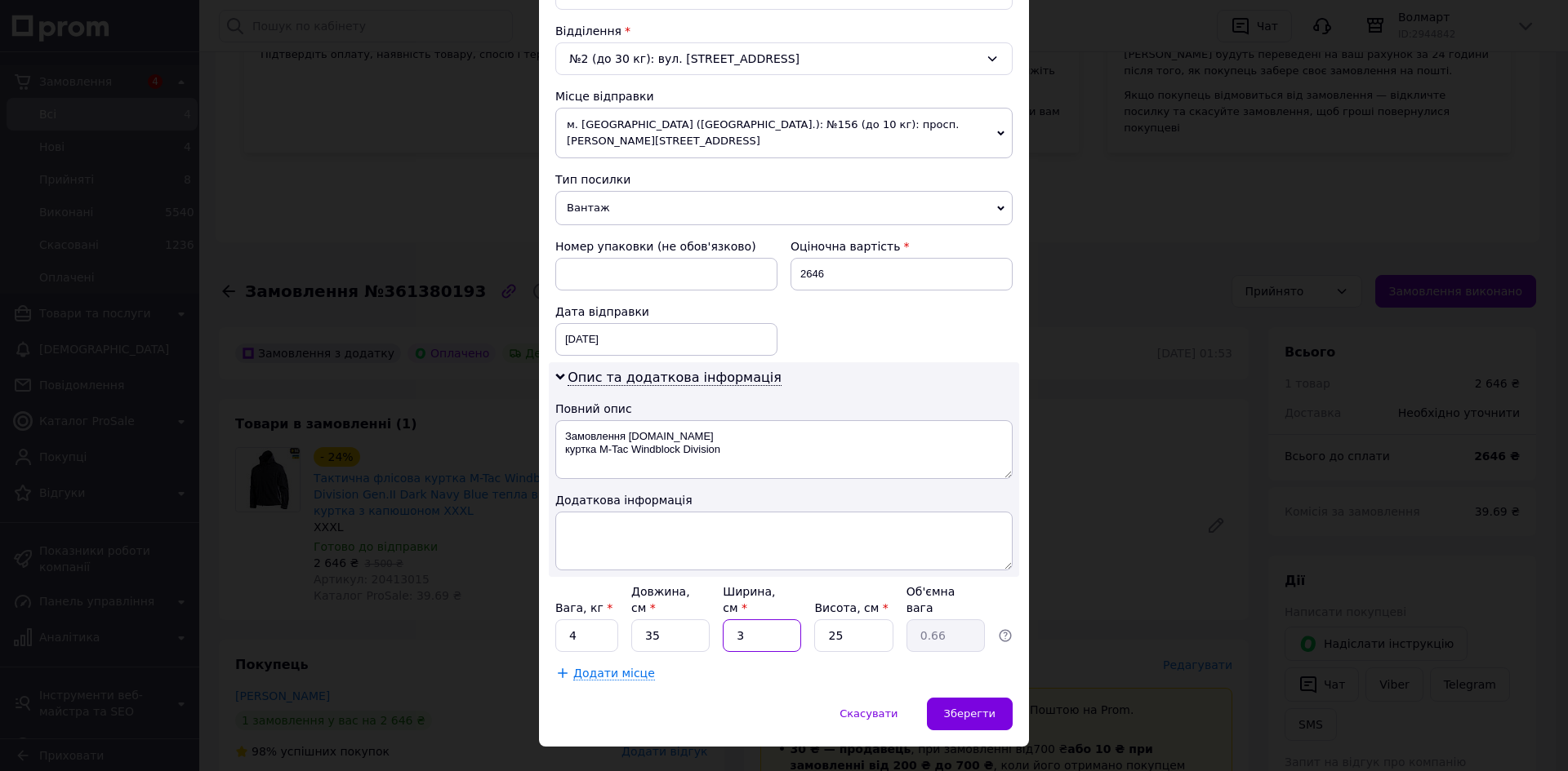
type input "35"
type input "7.66"
type input "35"
drag, startPoint x: 845, startPoint y: 615, endPoint x: 875, endPoint y: 657, distance: 51.6
click at [815, 620] on input "25" at bounding box center [853, 636] width 78 height 32
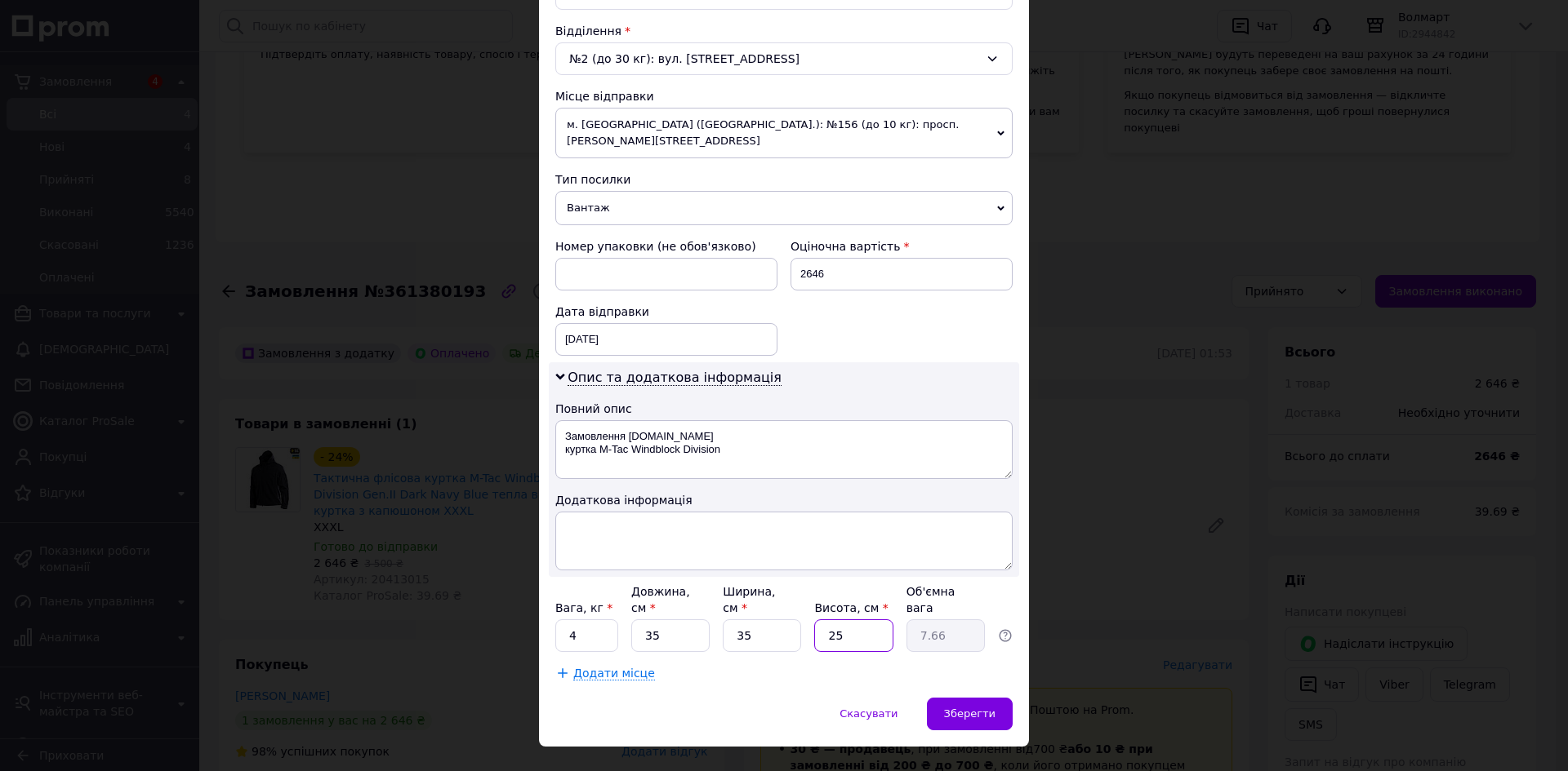
type input "5"
type input "1.53"
type input "5"
click at [978, 707] on span "Зберегти" at bounding box center [969, 713] width 52 height 12
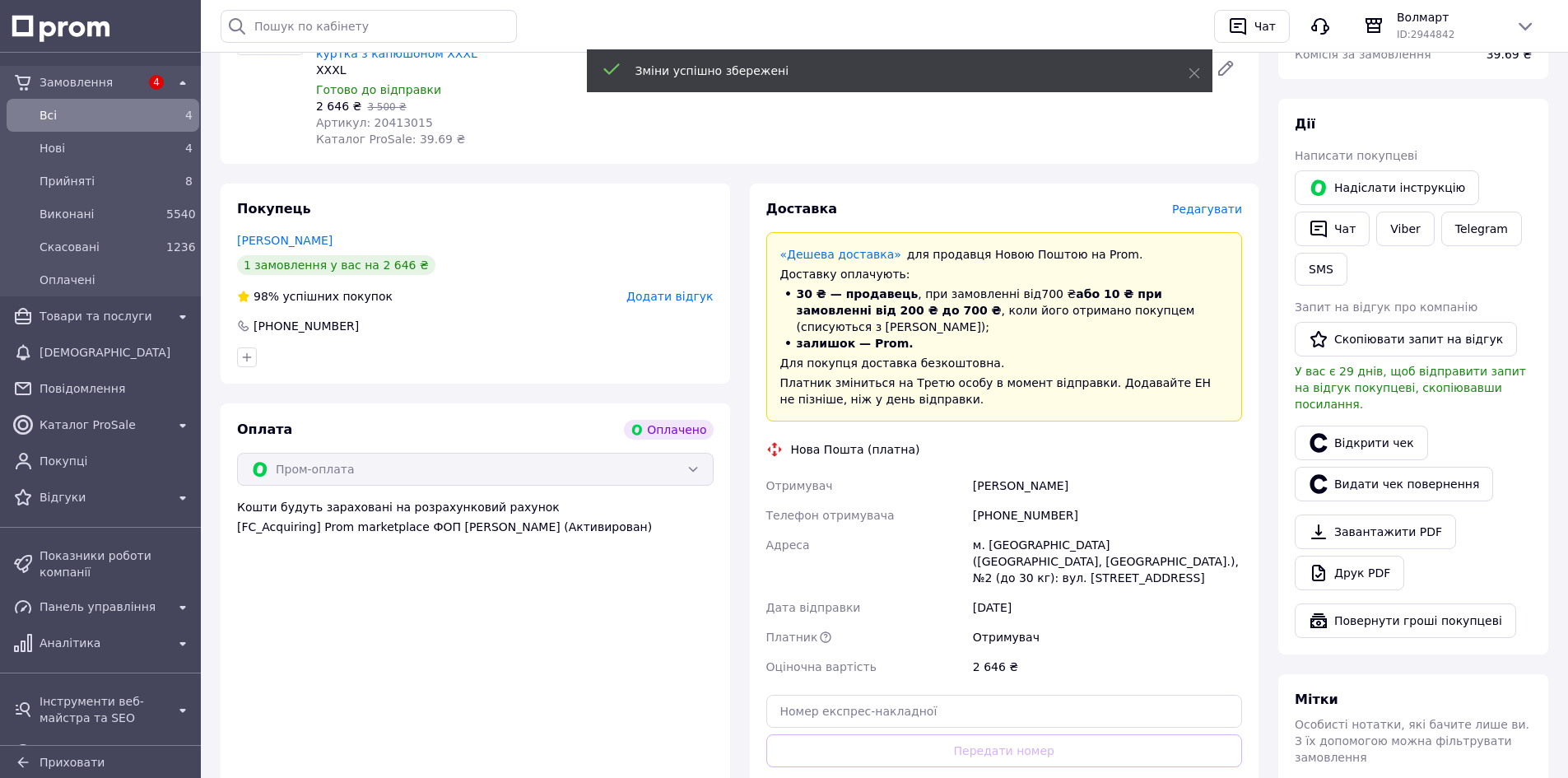
scroll to position [823, 0]
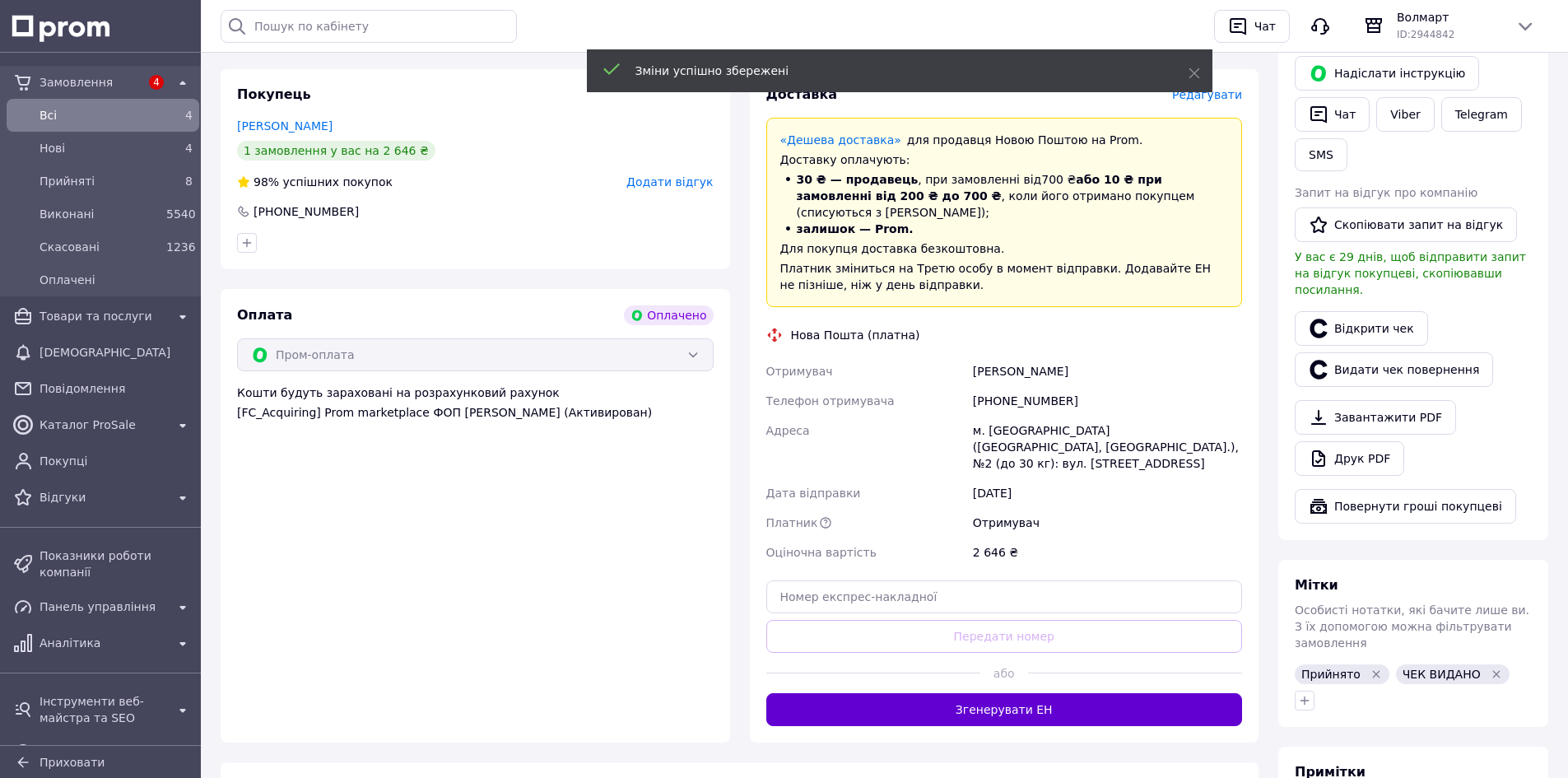
click at [1023, 693] on button "Згенерувати ЕН" at bounding box center [1005, 709] width 477 height 33
